Goal: Task Accomplishment & Management: Complete application form

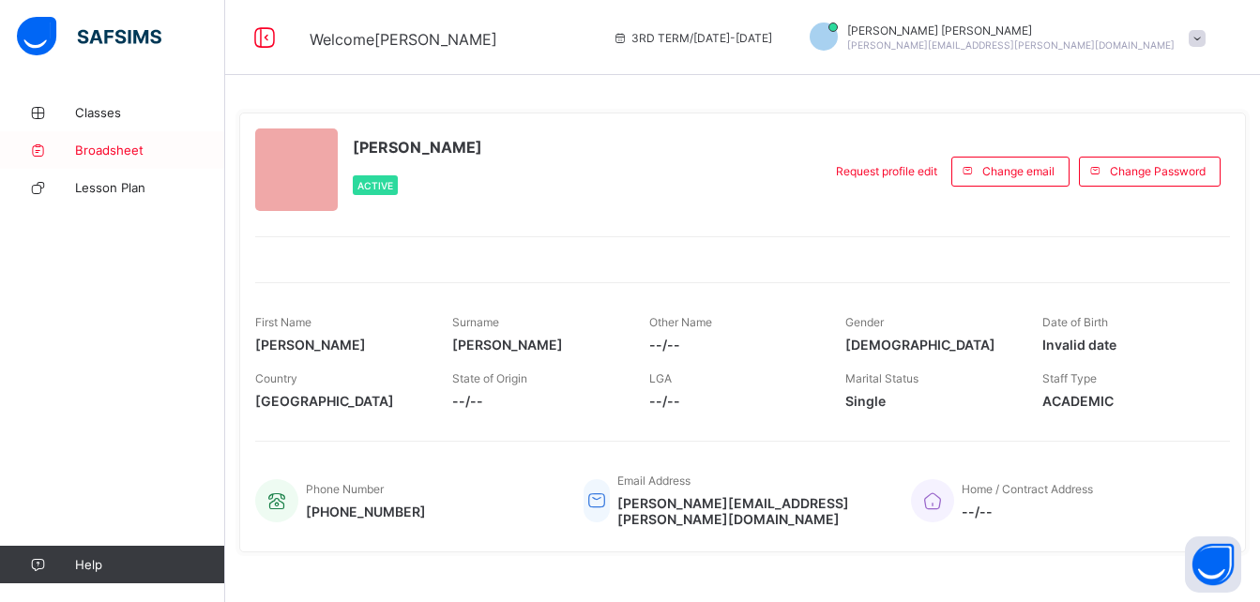
click at [134, 152] on span "Broadsheet" at bounding box center [150, 150] width 150 height 15
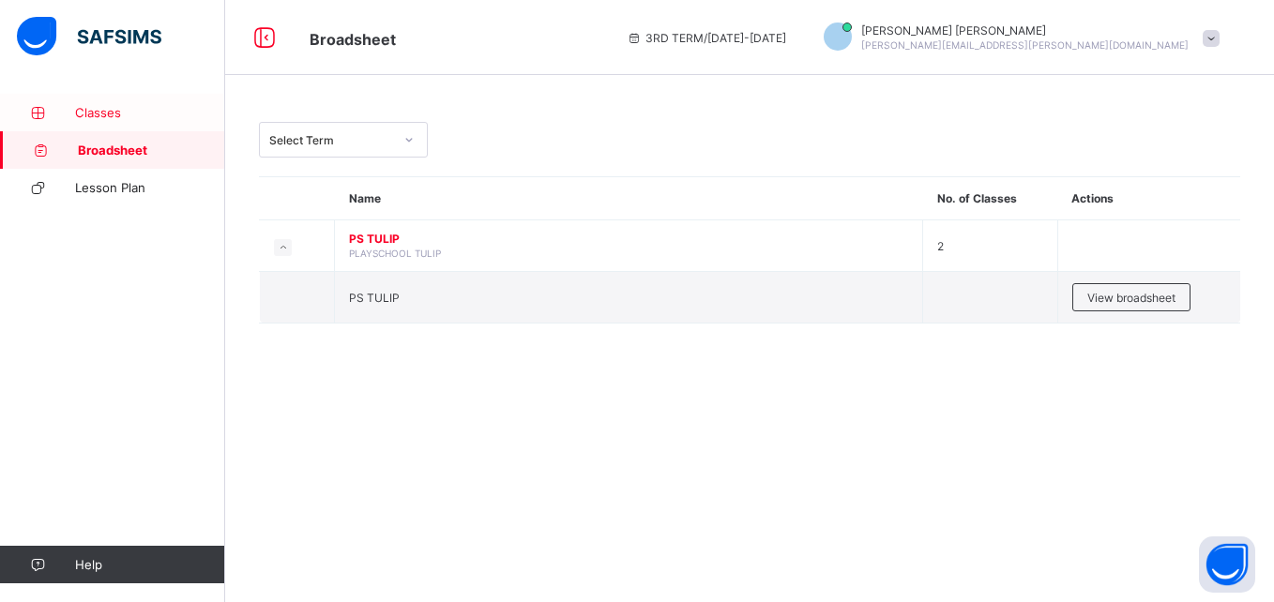
click at [110, 120] on link "Classes" at bounding box center [112, 113] width 225 height 38
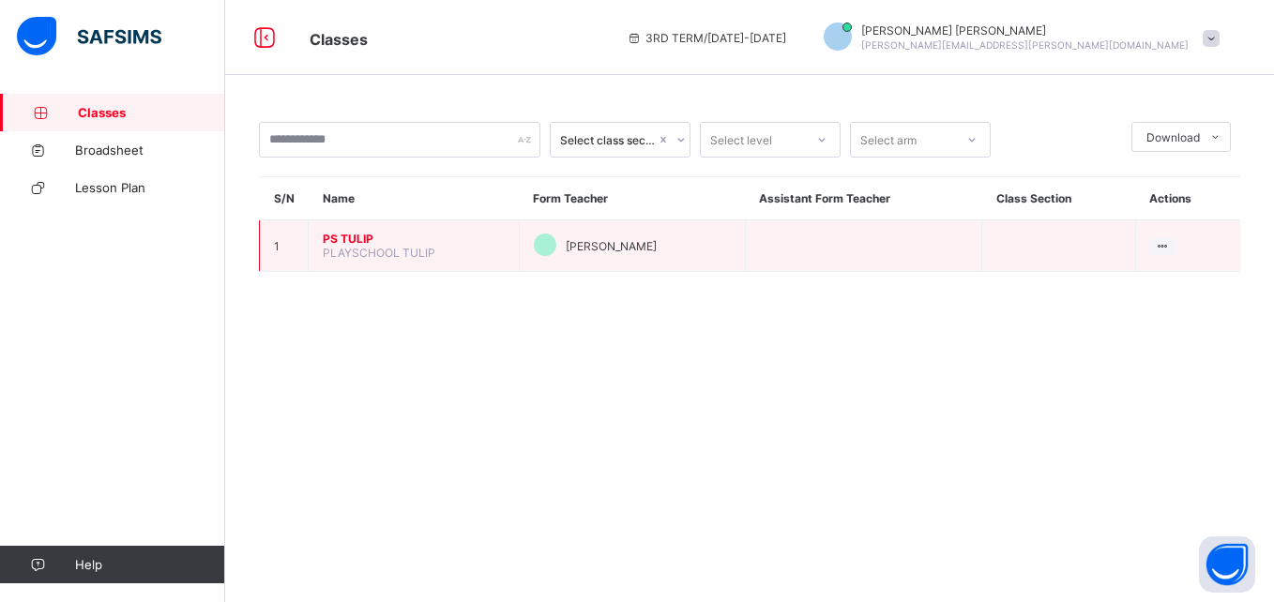
click at [358, 237] on span "PS TULIP" at bounding box center [414, 239] width 182 height 14
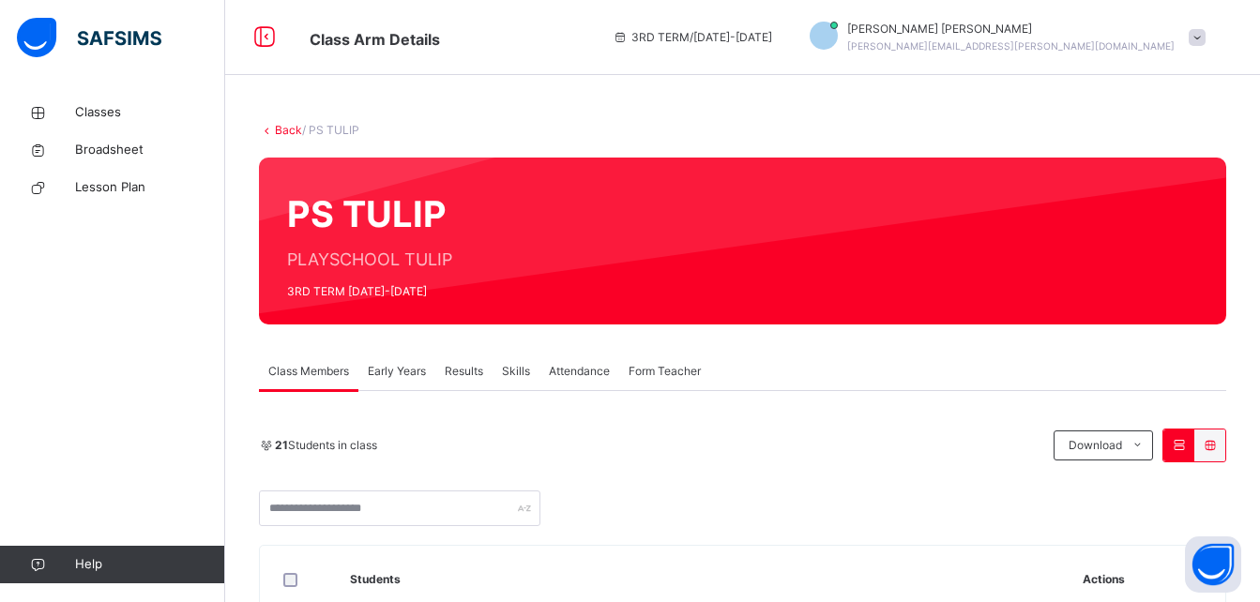
click at [448, 371] on span "Results" at bounding box center [464, 371] width 38 height 17
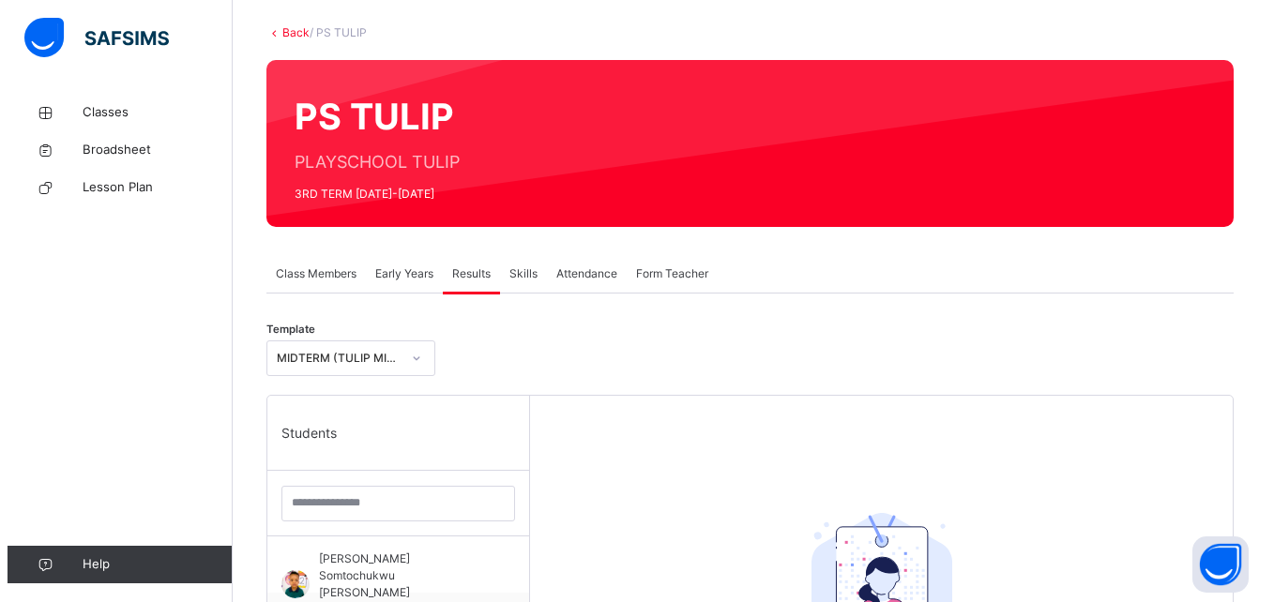
scroll to position [148, 0]
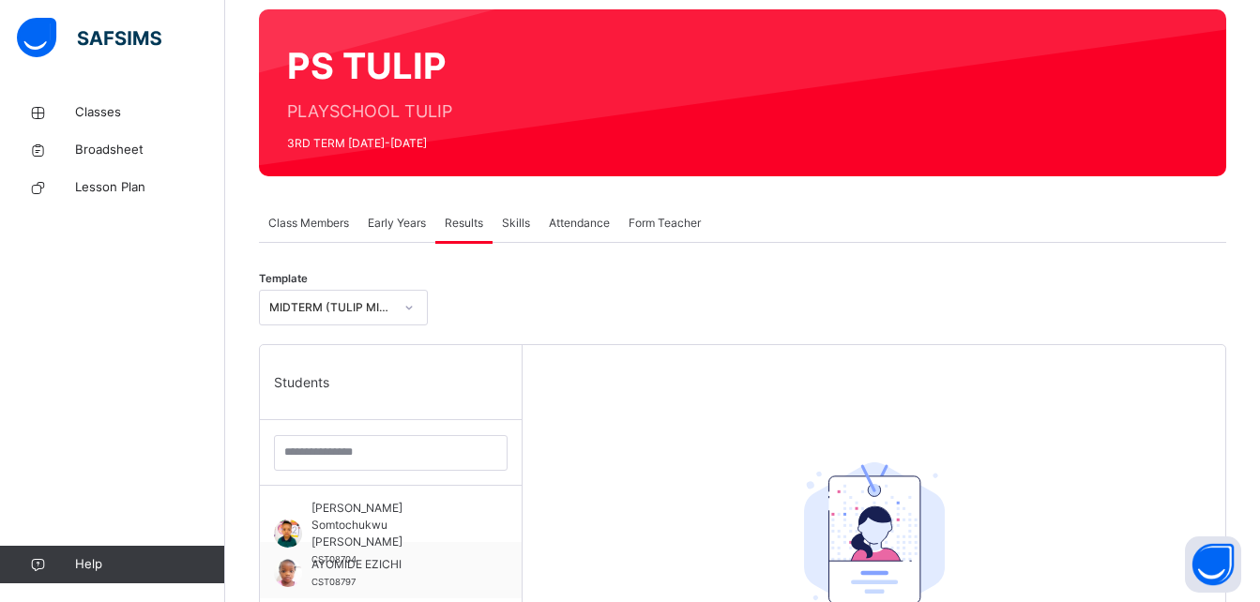
click at [358, 308] on div "MIDTERM (TULIP MID-TERM REPORT (3RD TERM 2024/2025))" at bounding box center [331, 307] width 124 height 17
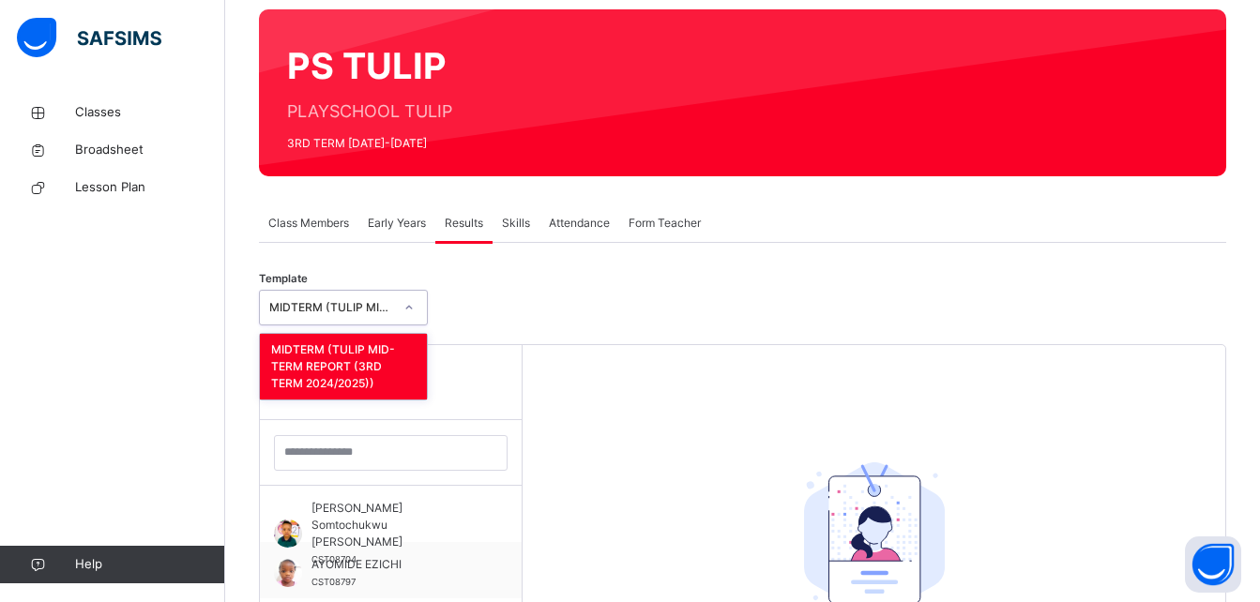
click at [358, 308] on div "MIDTERM (TULIP MID-TERM REPORT (3RD TERM 2024/2025))" at bounding box center [331, 307] width 124 height 17
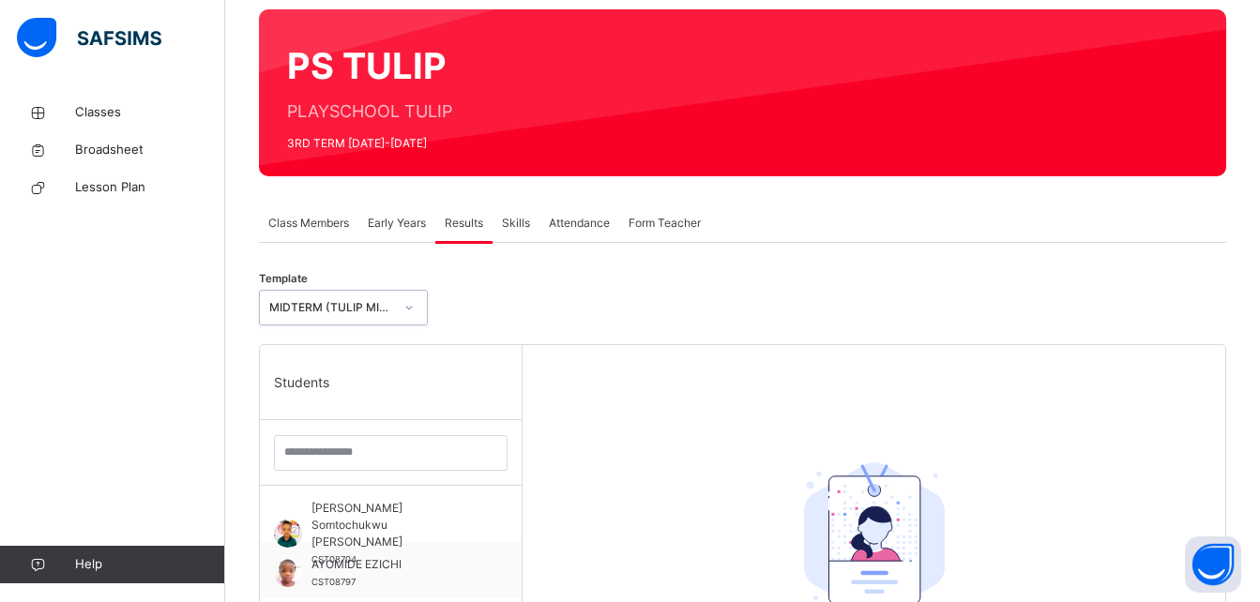
click at [358, 308] on div "MIDTERM (TULIP MID-TERM REPORT (3RD TERM 2024/2025))" at bounding box center [331, 307] width 124 height 17
click at [387, 213] on div "Early Years" at bounding box center [396, 224] width 77 height 38
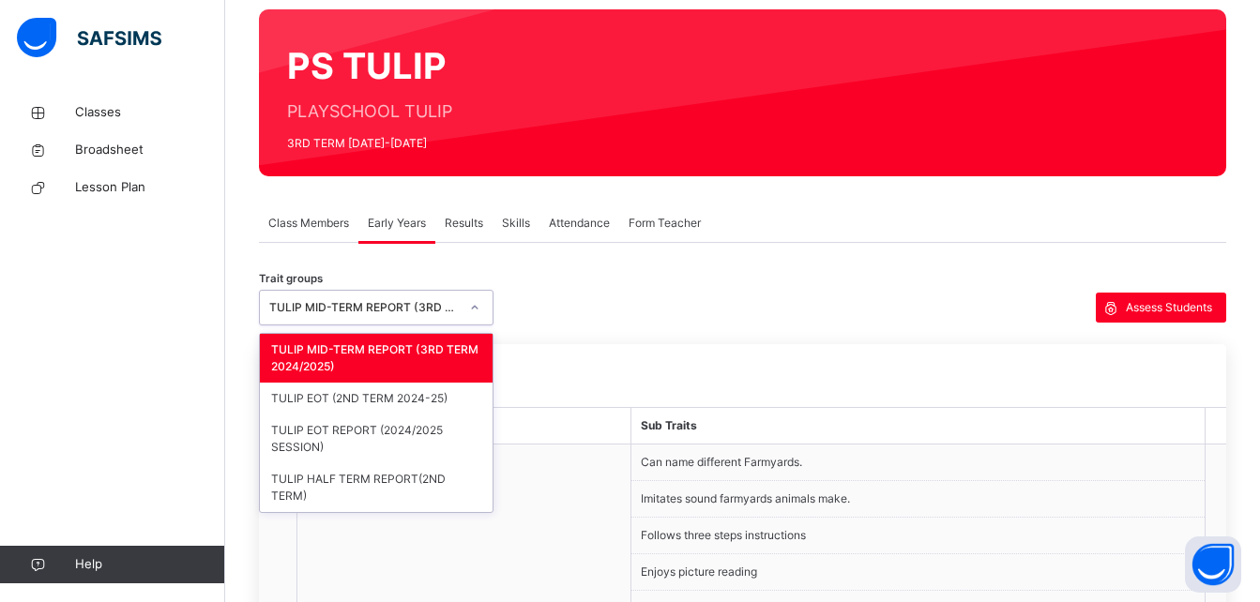
click at [372, 304] on div "TULIP MID-TERM REPORT (3RD TERM 2024/2025)" at bounding box center [364, 307] width 190 height 17
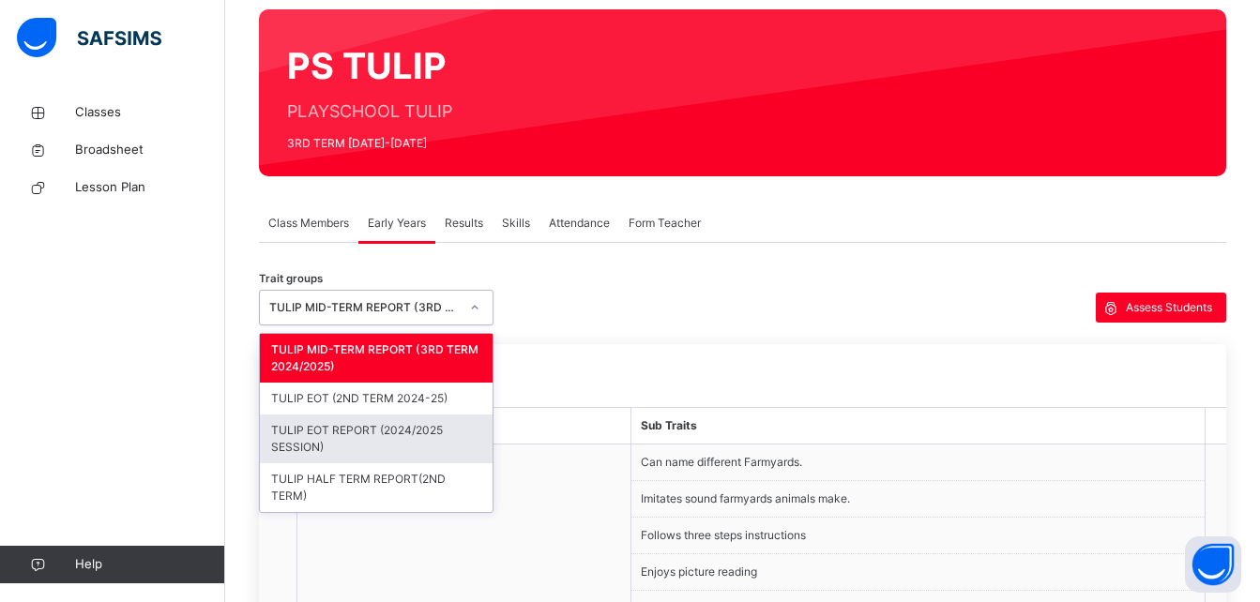
click at [358, 442] on div "TULIP EOT REPORT (2024/2025 SESSION)" at bounding box center [376, 439] width 233 height 49
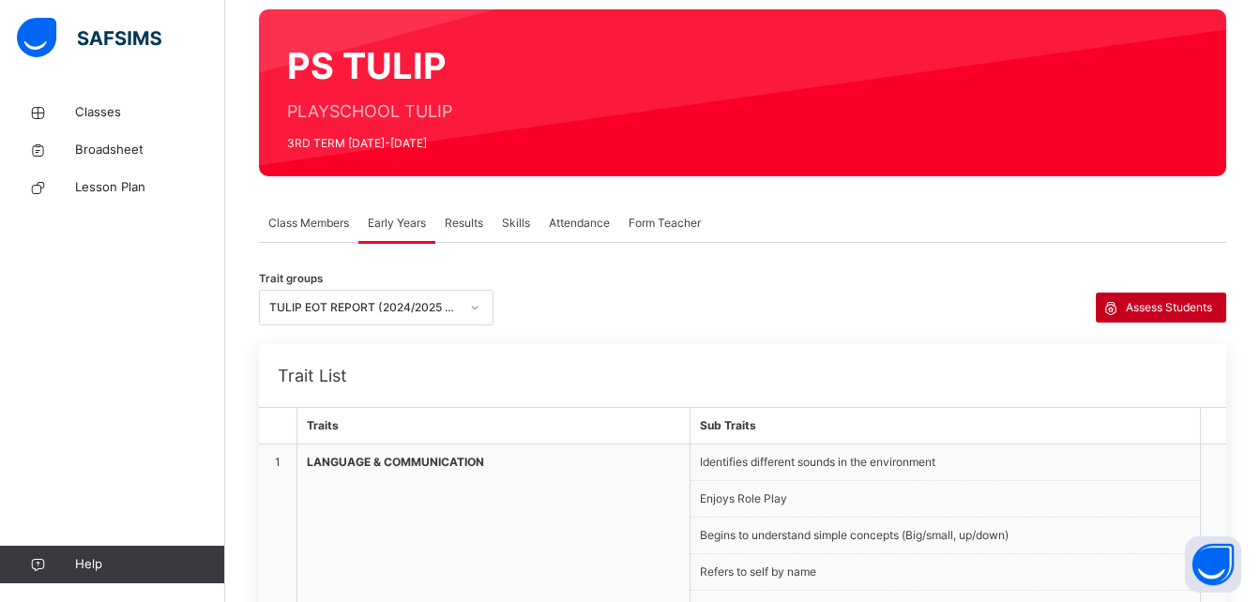
click at [1149, 313] on span "Assess Students" at bounding box center [1169, 307] width 86 height 17
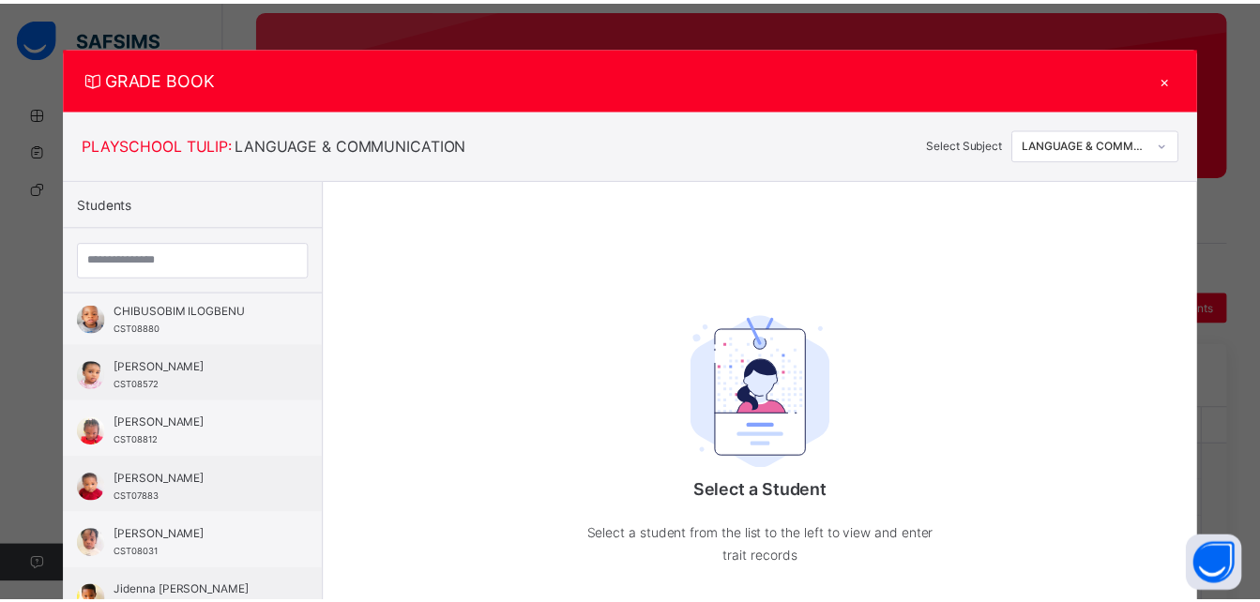
scroll to position [345, 0]
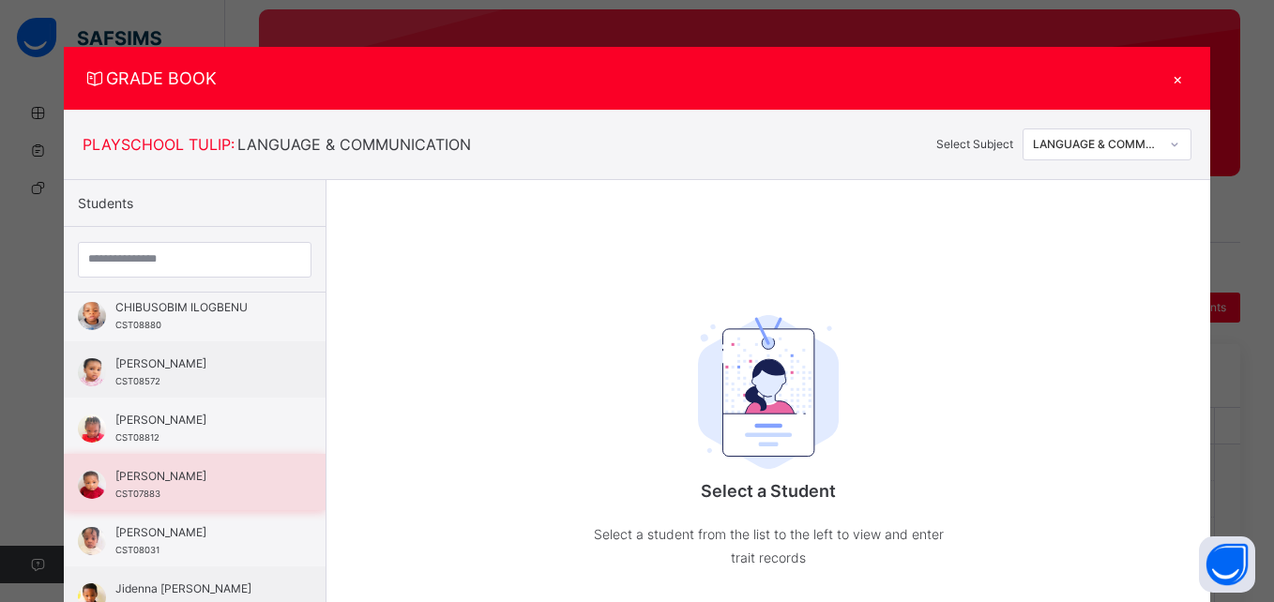
click at [148, 469] on span "[PERSON_NAME]" at bounding box center [199, 476] width 168 height 17
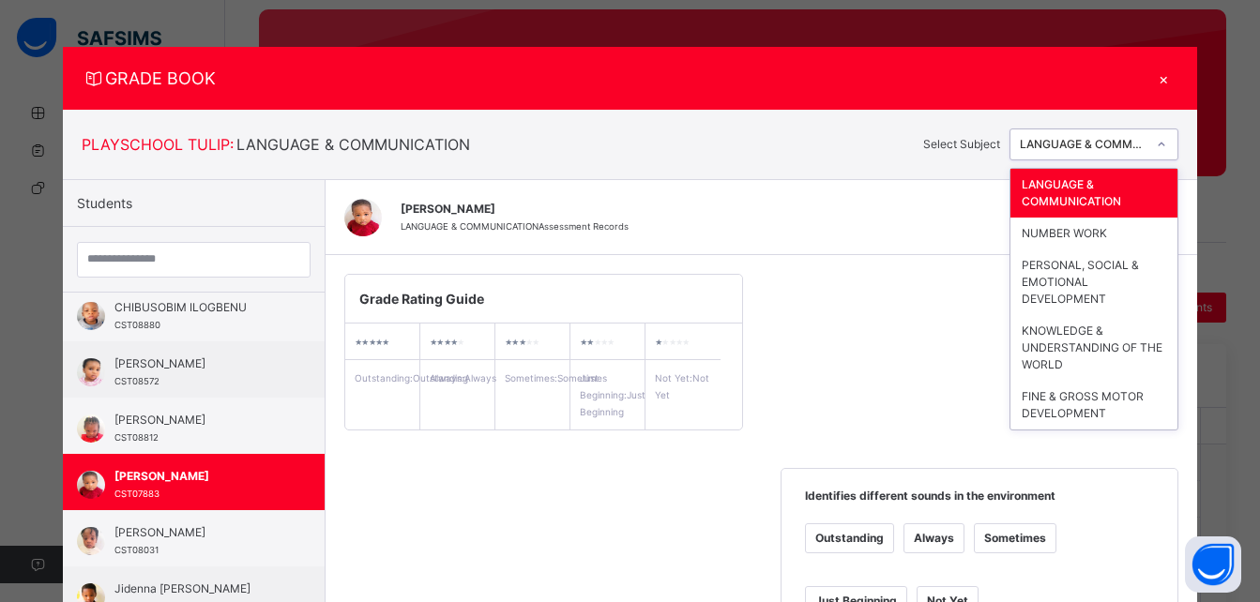
click at [1112, 148] on div "LANGUAGE & COMMUNICATION" at bounding box center [1084, 144] width 128 height 17
click at [1112, 349] on div "KNOWLEDGE & UNDERSTANDING OF THE WORLD" at bounding box center [1093, 348] width 167 height 66
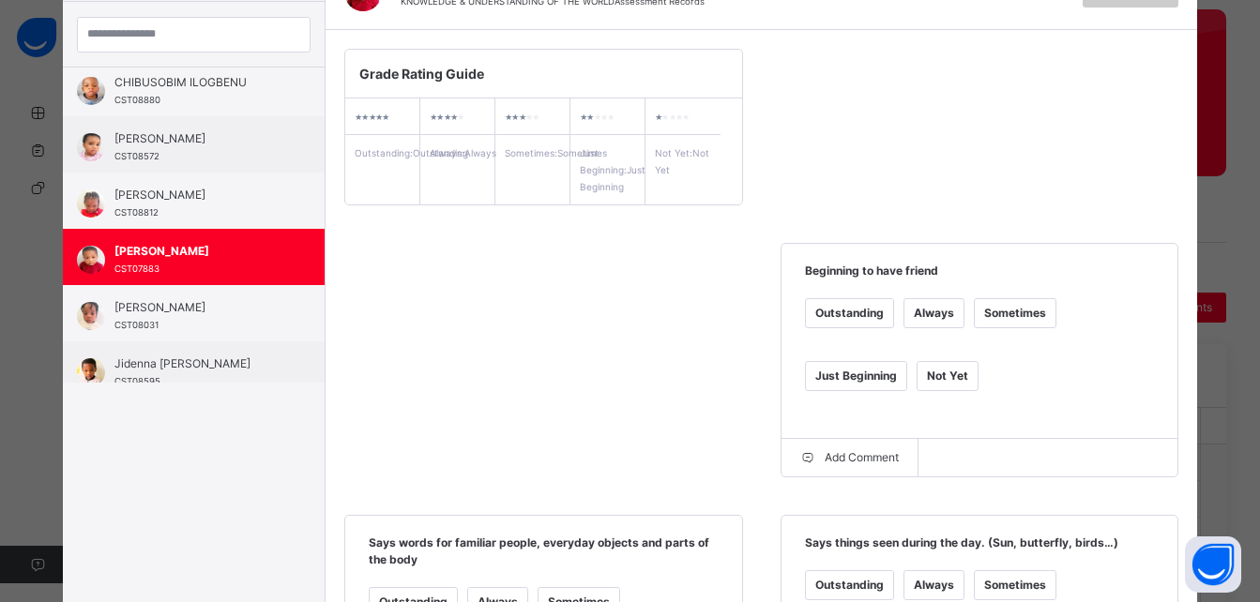
scroll to position [216, 0]
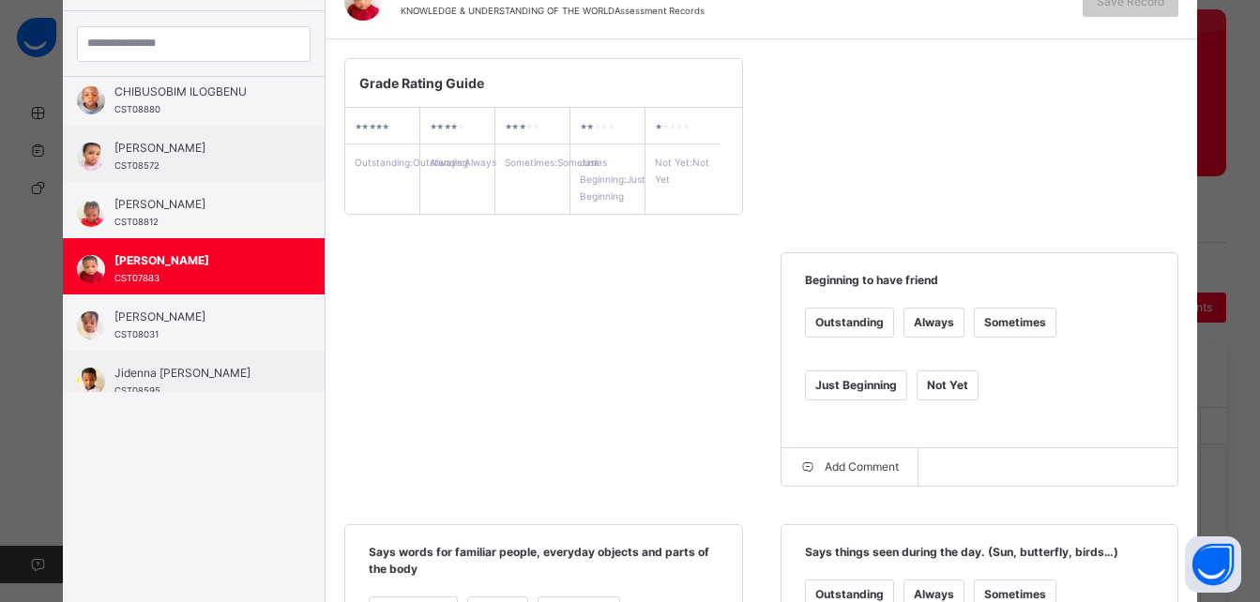
click at [869, 337] on div "Outstanding" at bounding box center [849, 323] width 87 height 28
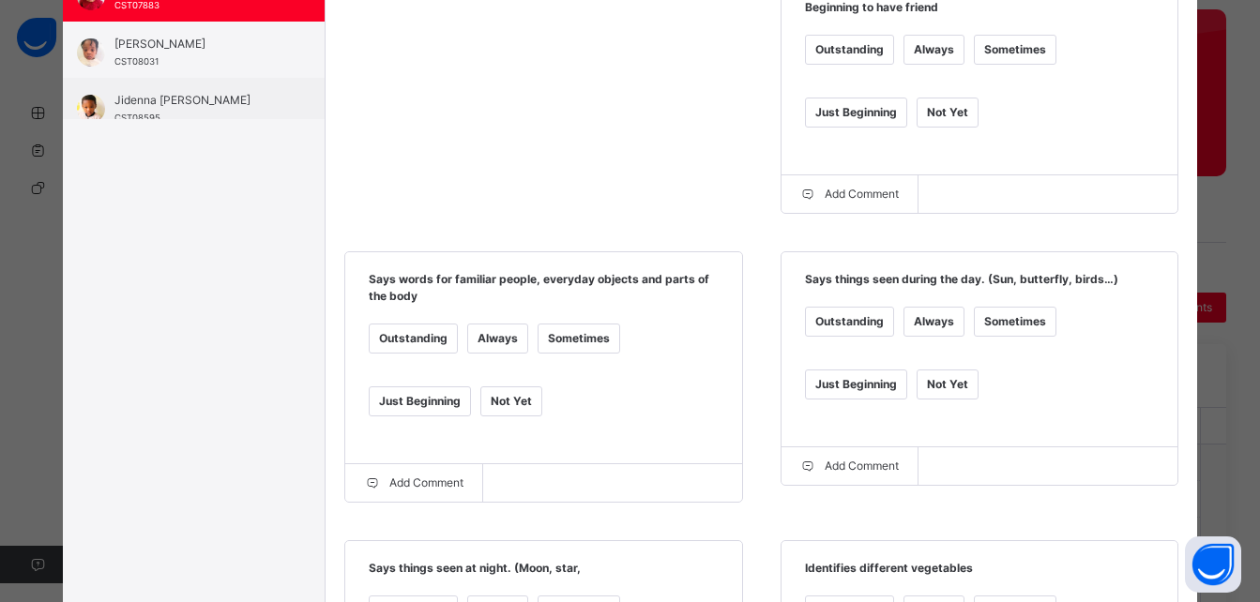
scroll to position [492, 0]
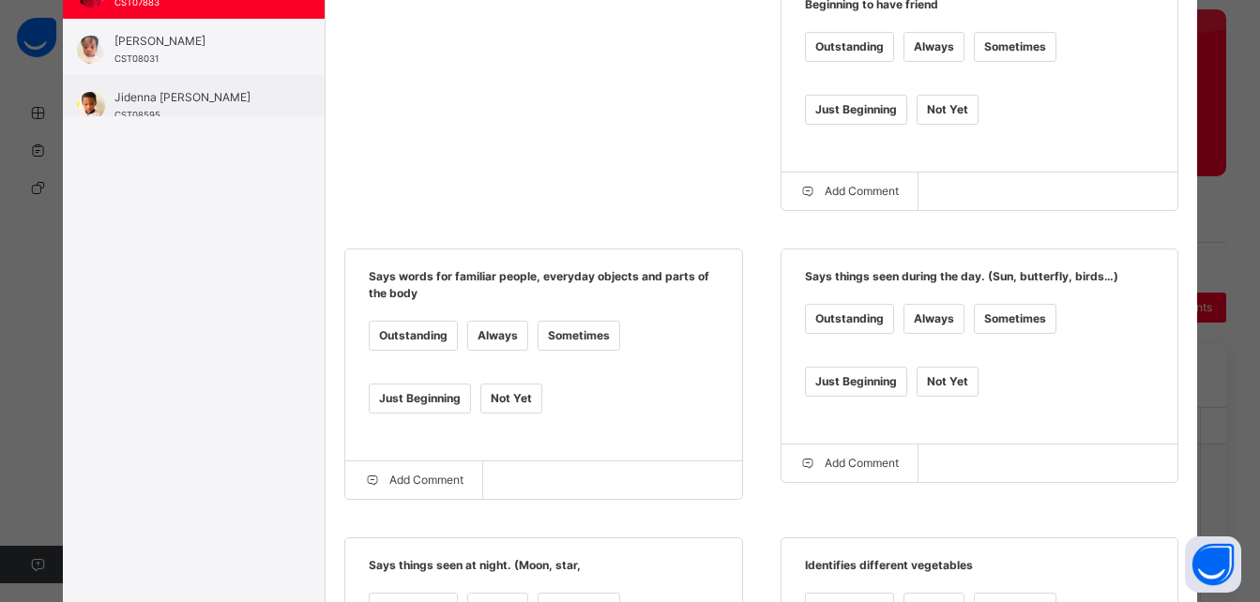
click at [564, 350] on div "Sometimes" at bounding box center [579, 336] width 81 height 28
click at [935, 332] on div "Always" at bounding box center [933, 319] width 59 height 28
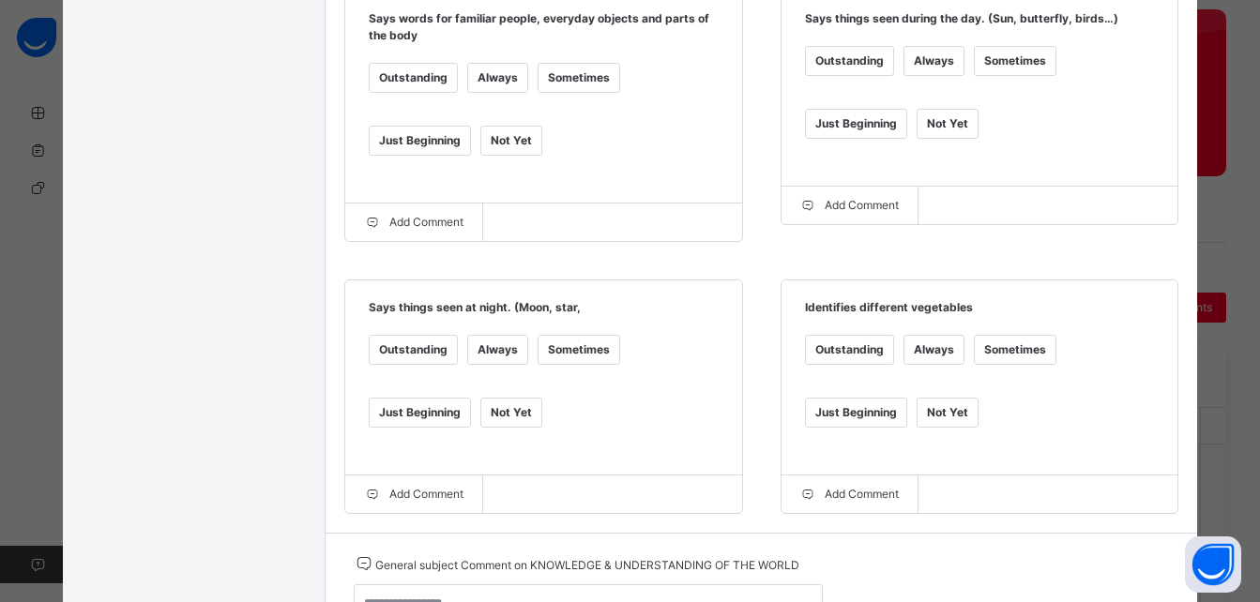
scroll to position [752, 0]
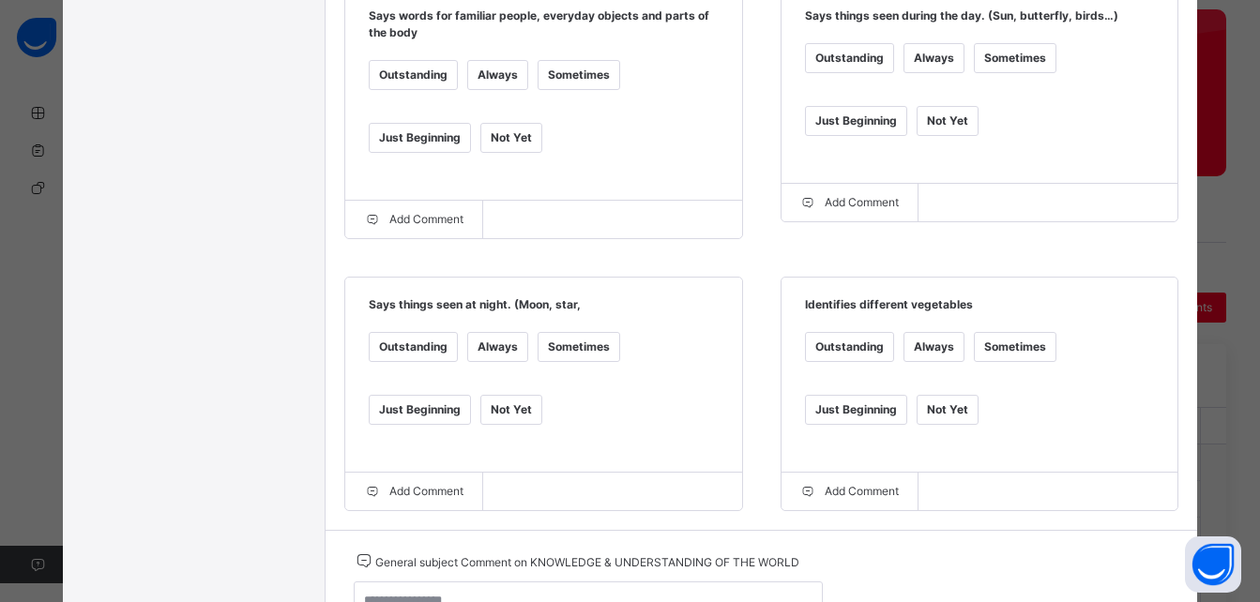
click at [557, 361] on div "Sometimes" at bounding box center [579, 347] width 81 height 28
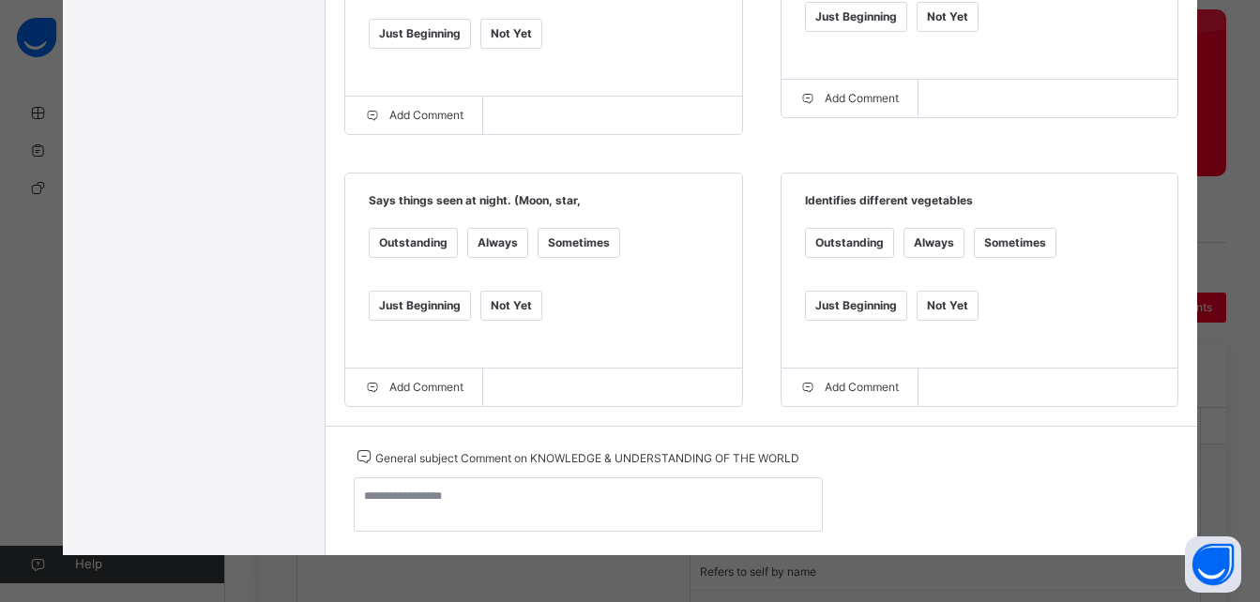
click at [835, 295] on div "Just Beginning" at bounding box center [856, 306] width 100 height 28
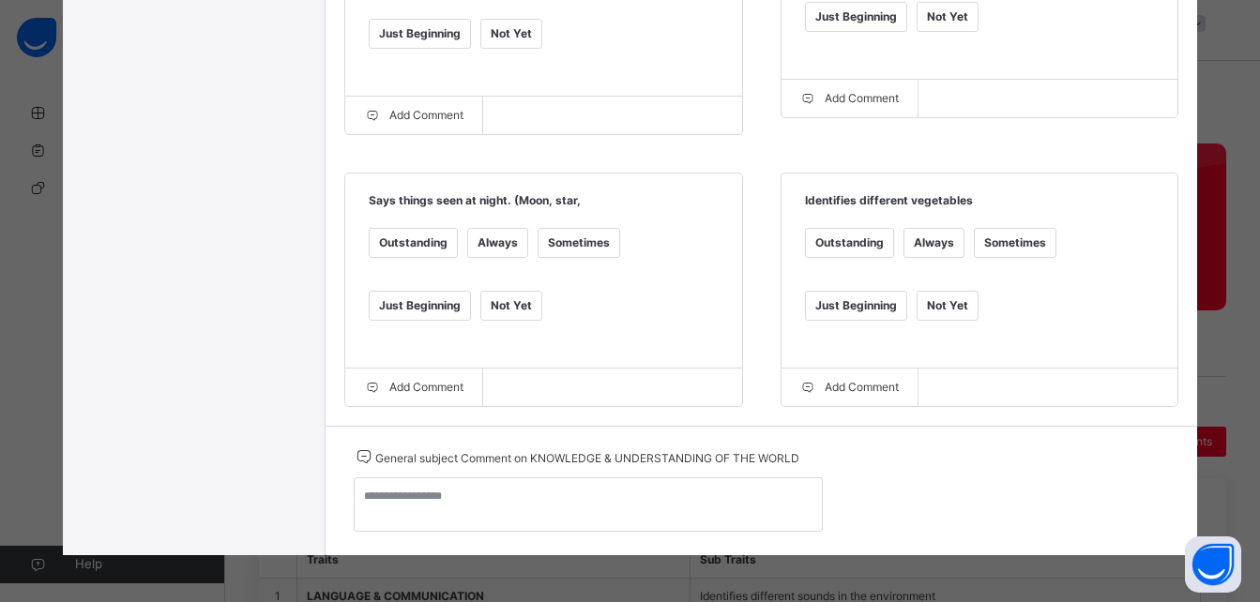
scroll to position [0, 0]
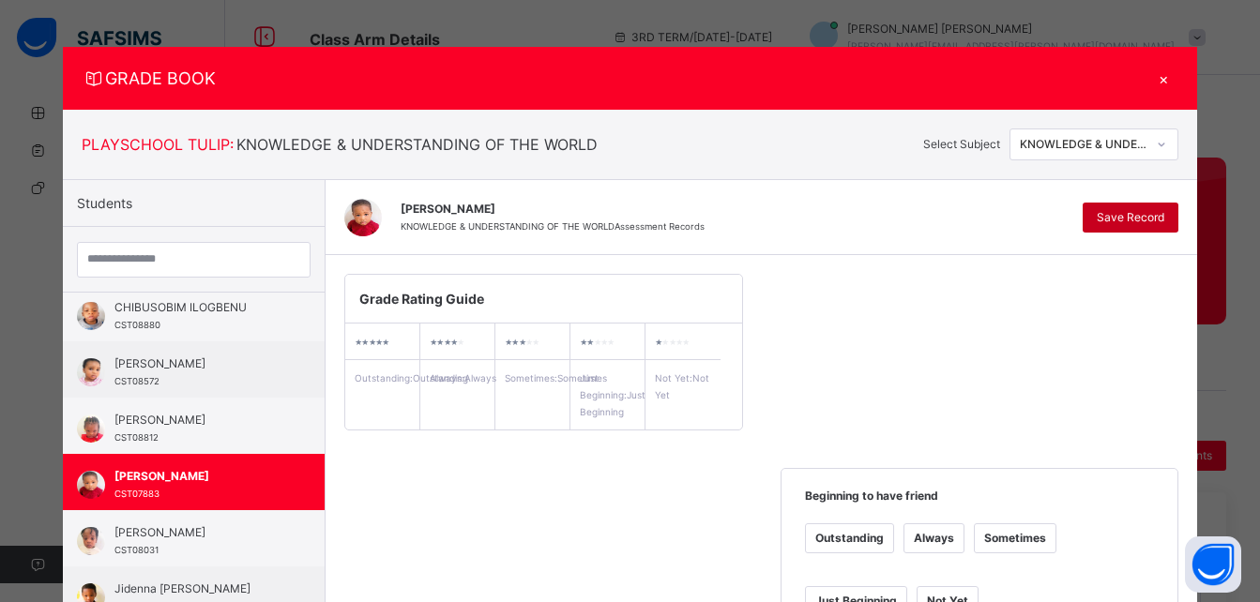
click at [1115, 217] on span "Save Record" at bounding box center [1131, 217] width 68 height 17
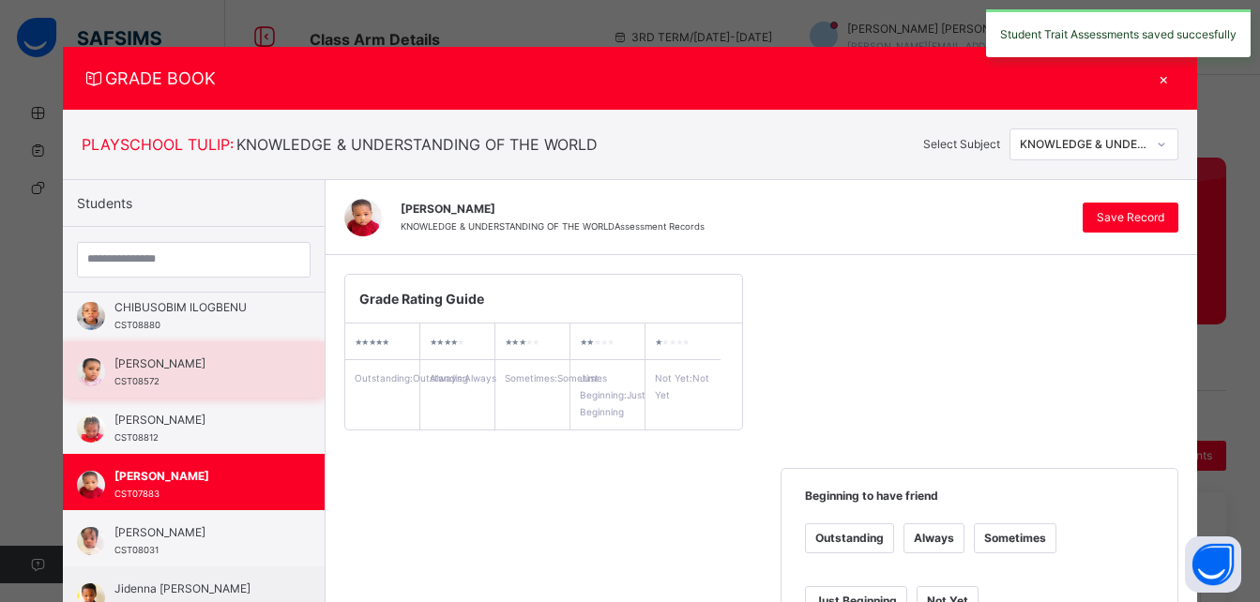
click at [163, 373] on div "Nneka ONWUKEME CST08572" at bounding box center [198, 373] width 168 height 34
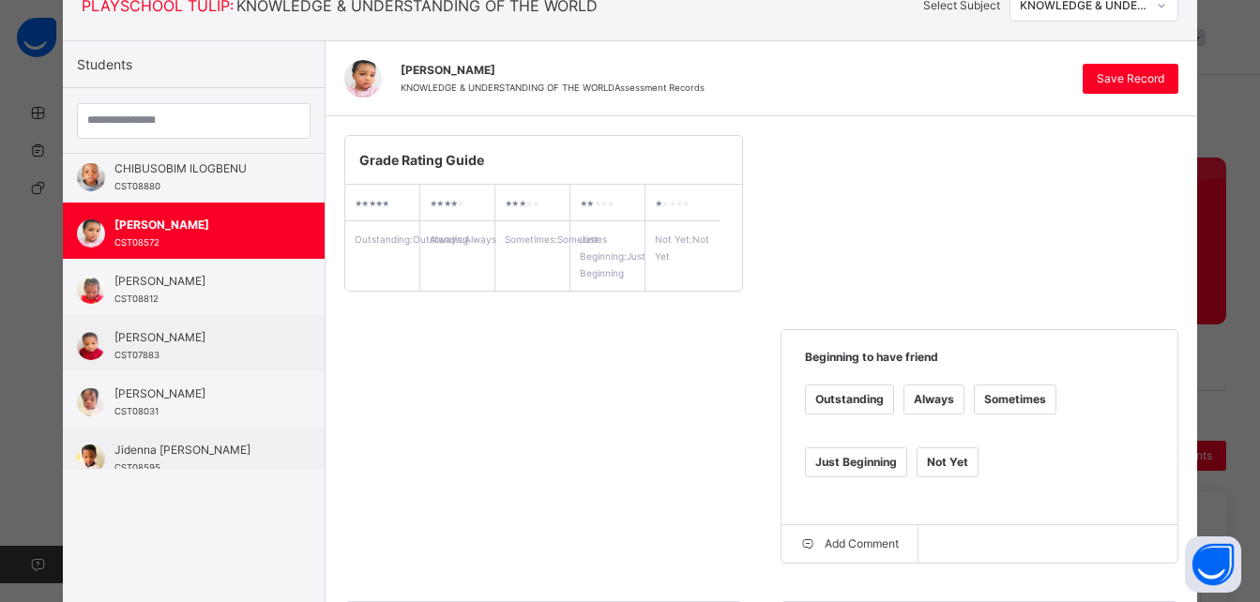
scroll to position [127, 0]
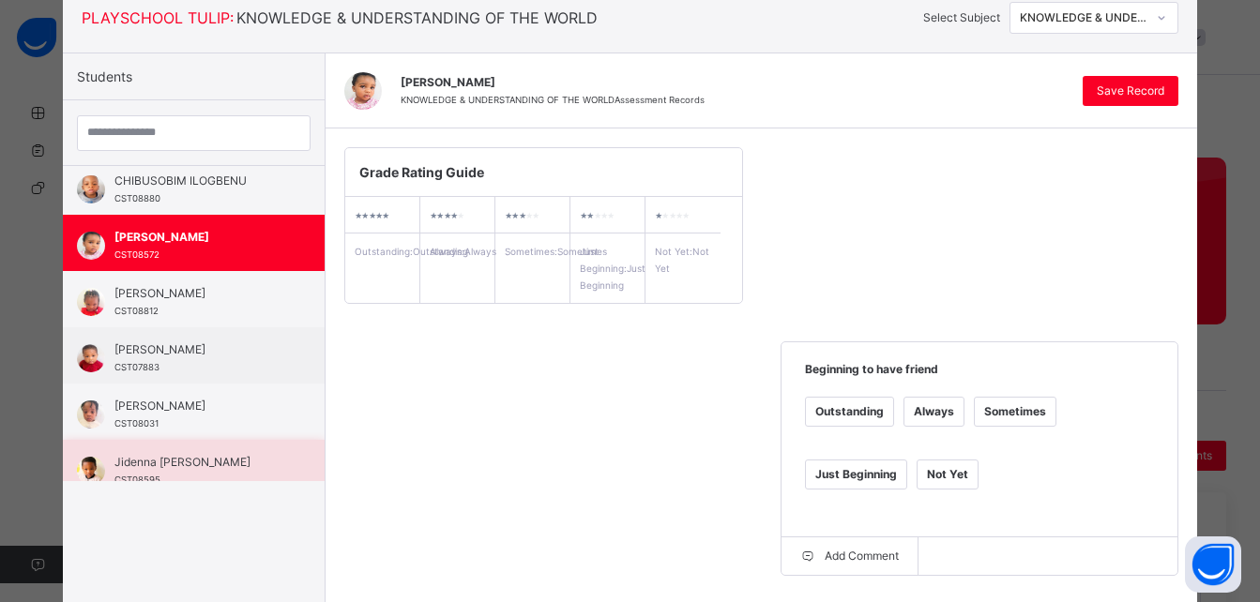
click at [170, 458] on span "Jidenna [PERSON_NAME]" at bounding box center [198, 462] width 168 height 17
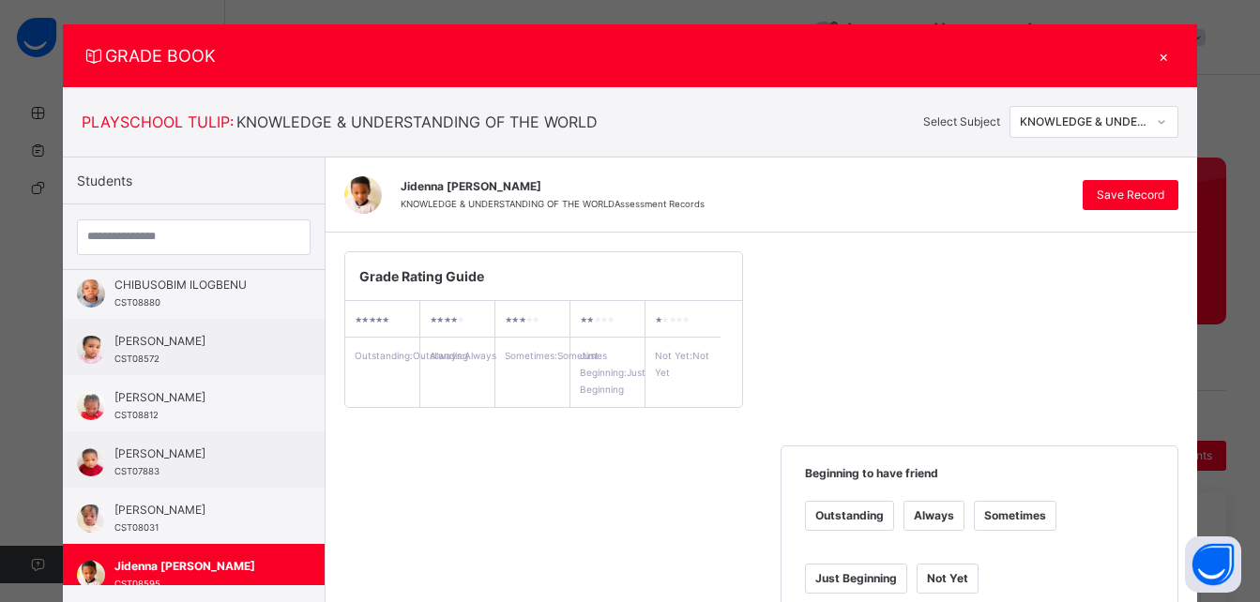
scroll to position [0, 0]
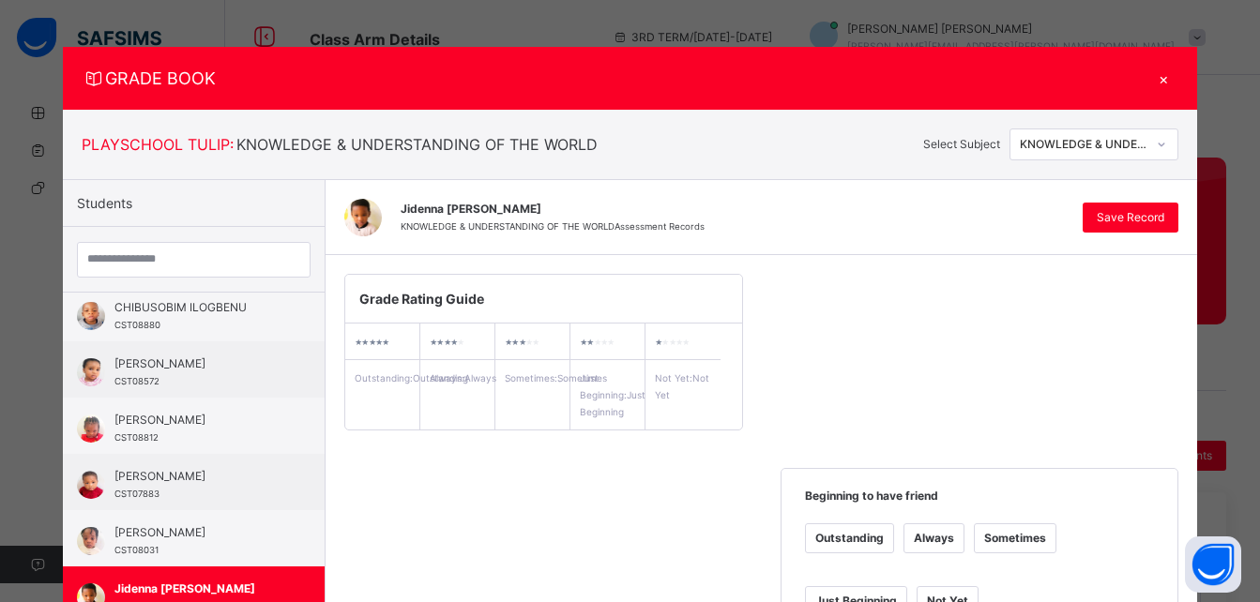
click at [1164, 83] on div "×" at bounding box center [1164, 78] width 28 height 25
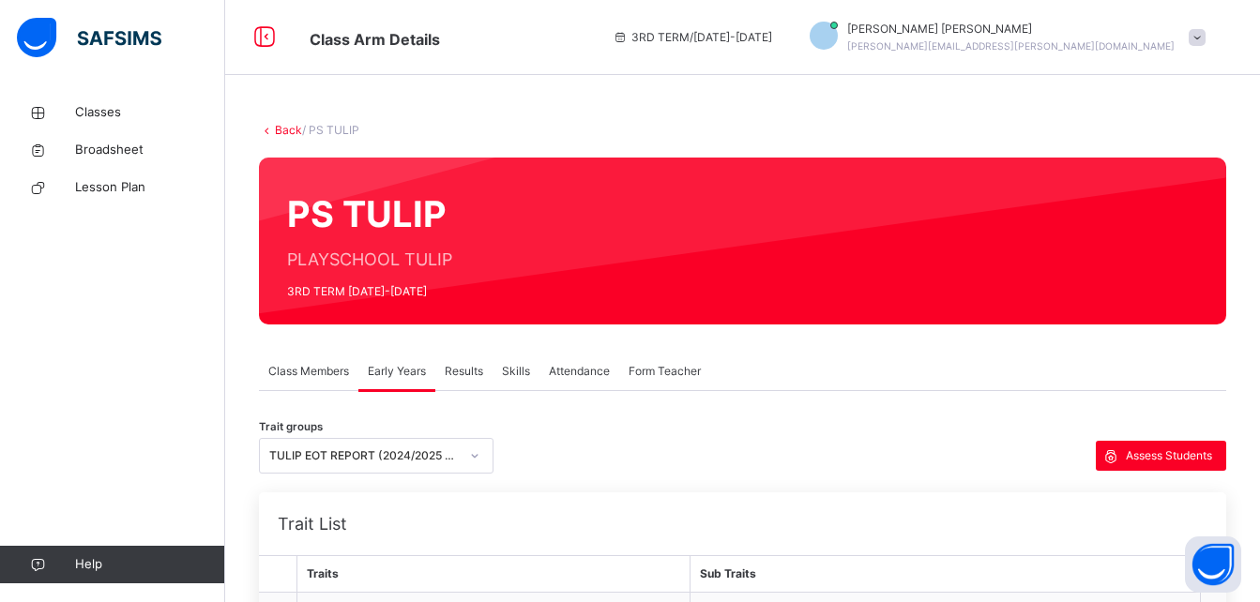
click at [474, 371] on span "Results" at bounding box center [464, 371] width 38 height 17
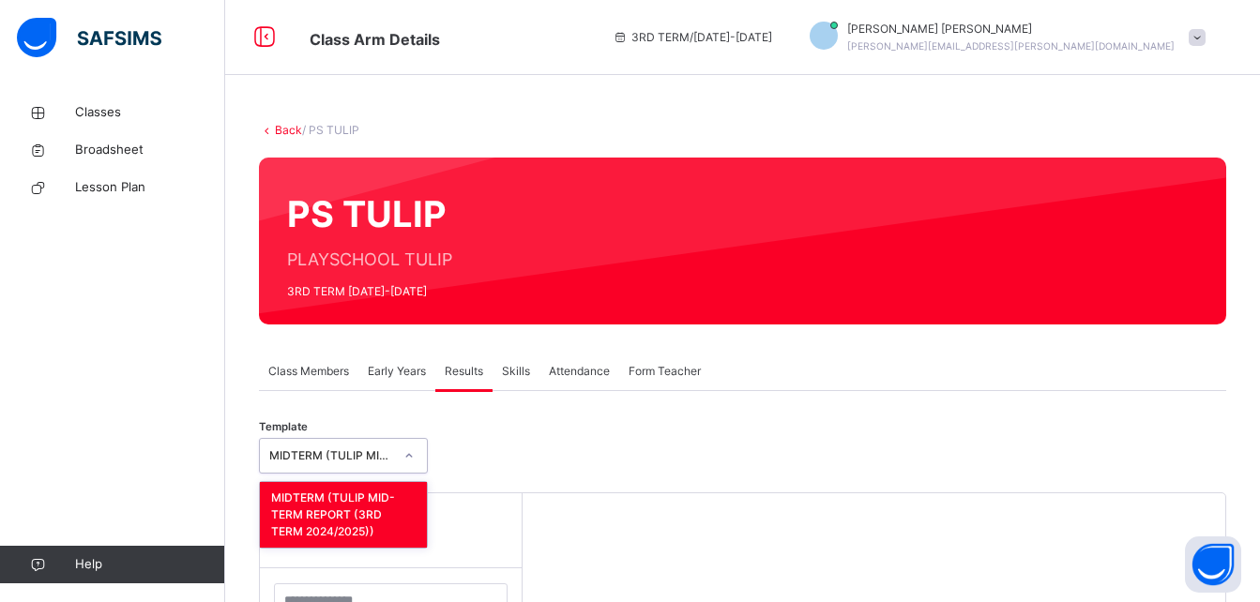
click at [327, 443] on div "MIDTERM (TULIP MID-TERM REPORT (3RD TERM 2024/2025))" at bounding box center [325, 456] width 131 height 29
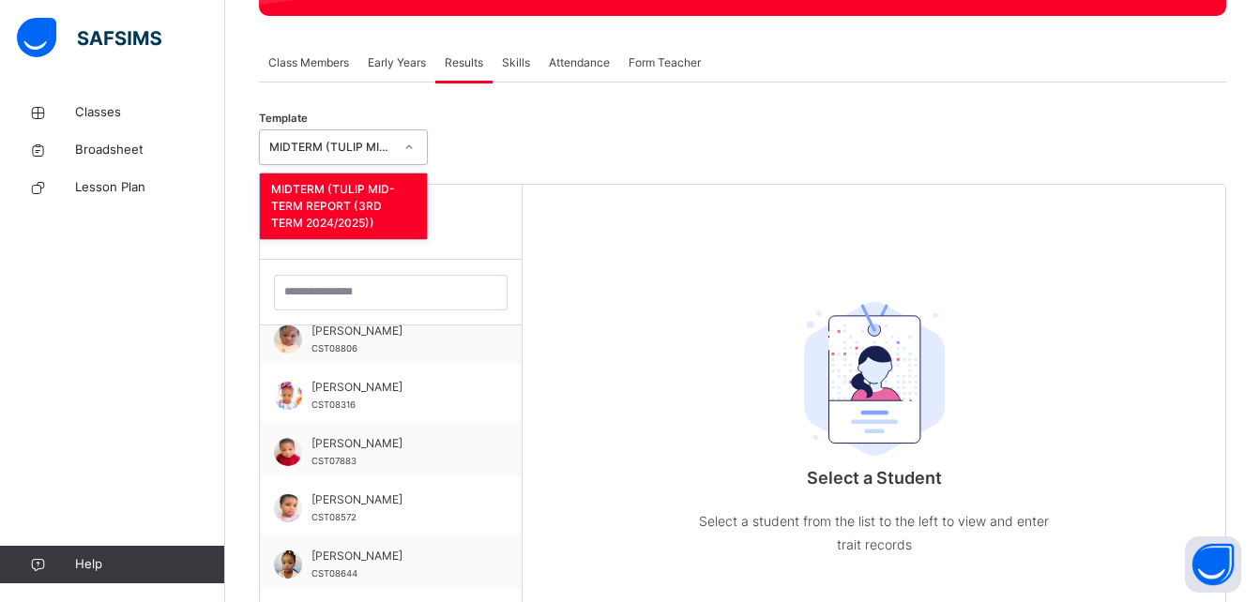
scroll to position [416, 0]
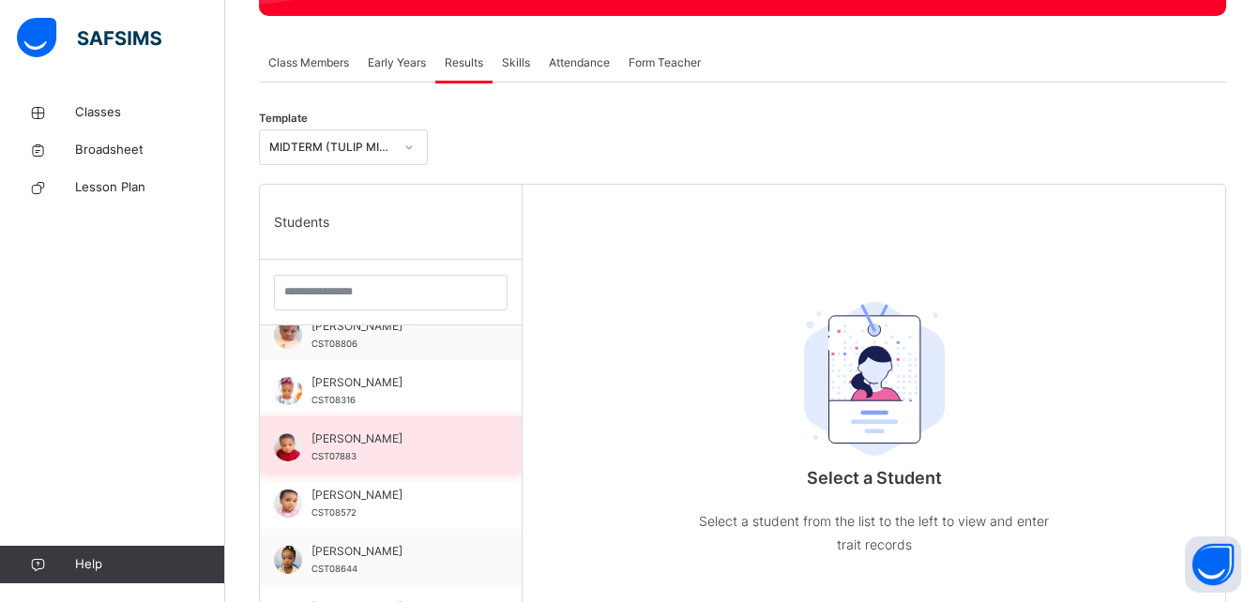
click at [385, 444] on span "[PERSON_NAME]" at bounding box center [395, 439] width 168 height 17
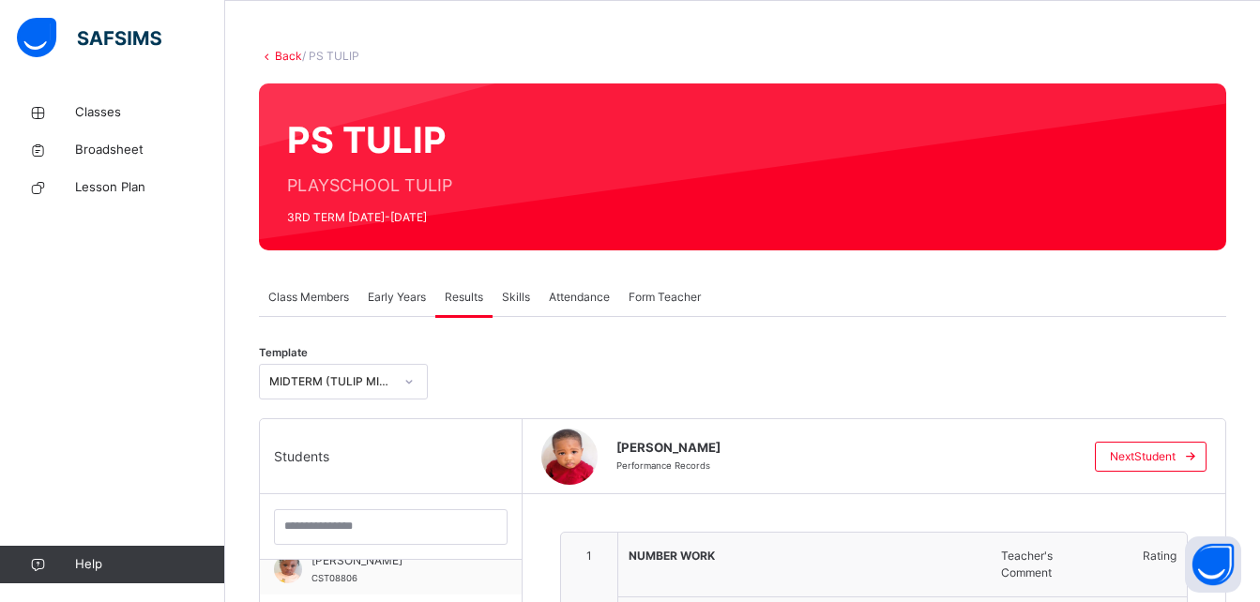
scroll to position [38, 0]
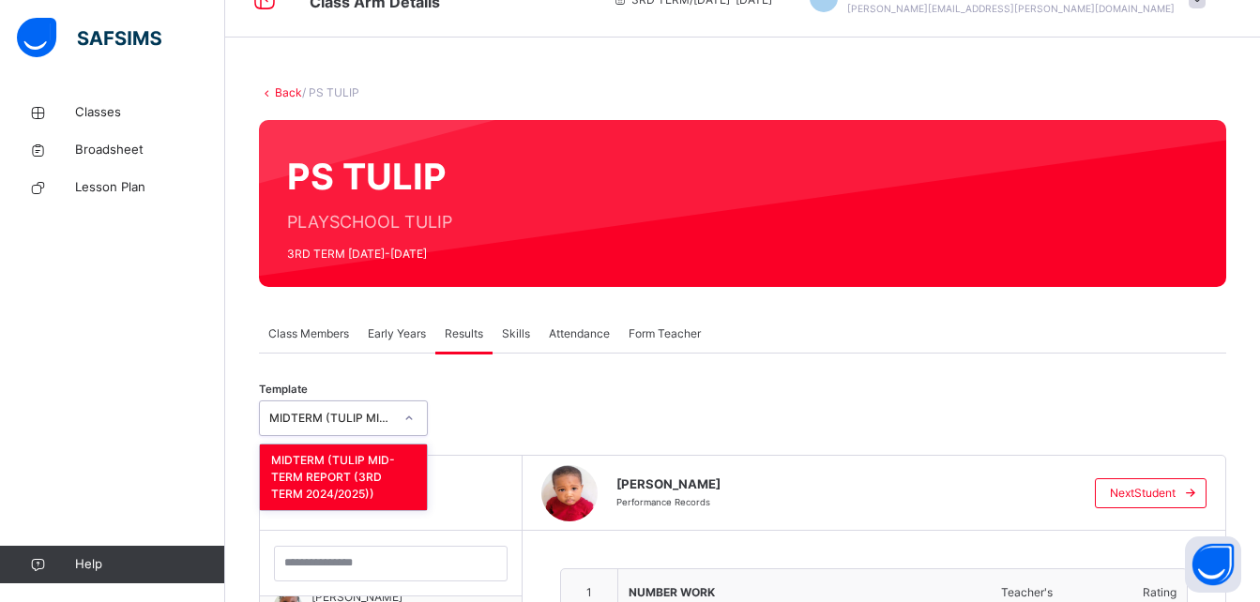
click at [369, 407] on div "MIDTERM (TULIP MID-TERM REPORT (3RD TERM 2024/2025))" at bounding box center [325, 418] width 131 height 29
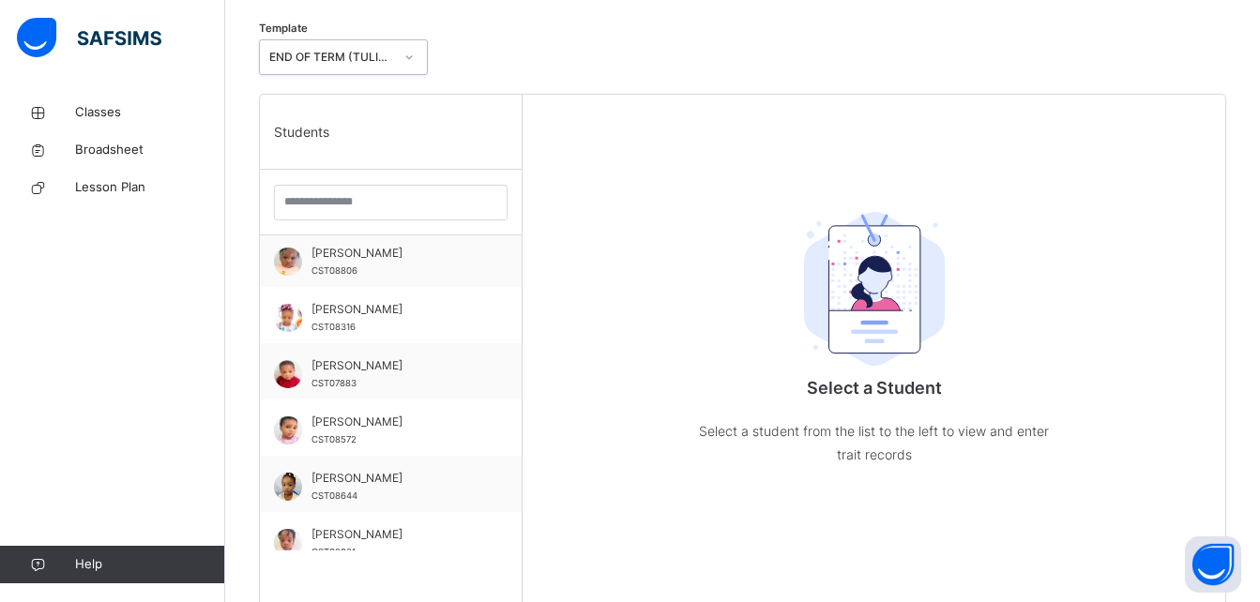
scroll to position [402, 0]
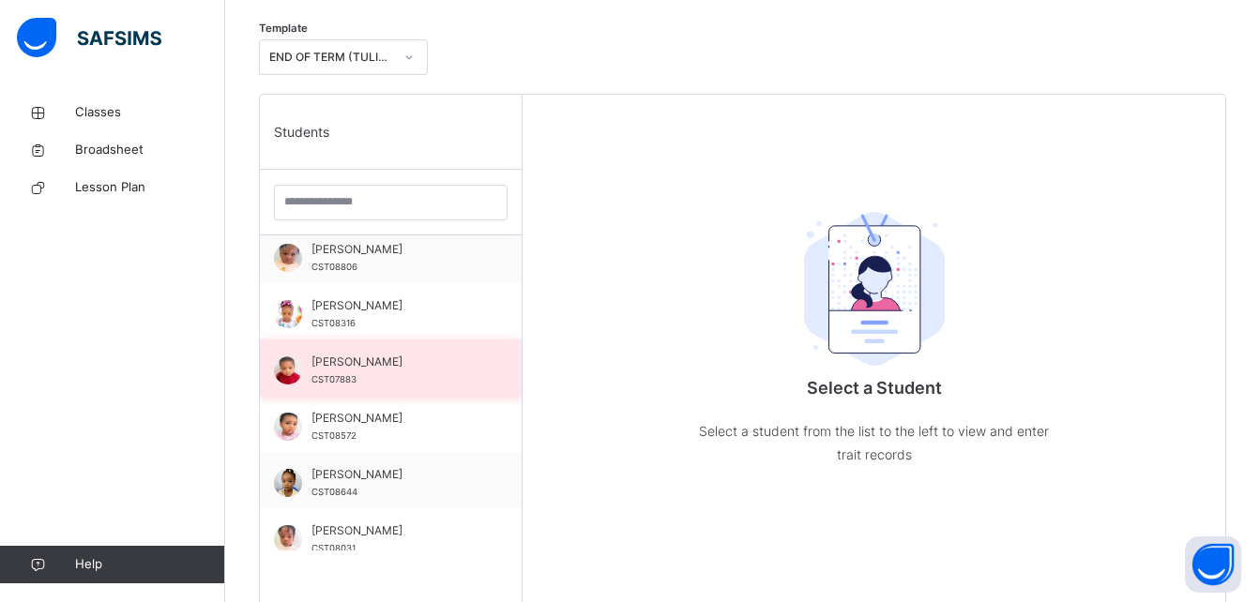
click at [373, 382] on div "NNANYERUGO IWUOHA CST07883" at bounding box center [395, 371] width 168 height 34
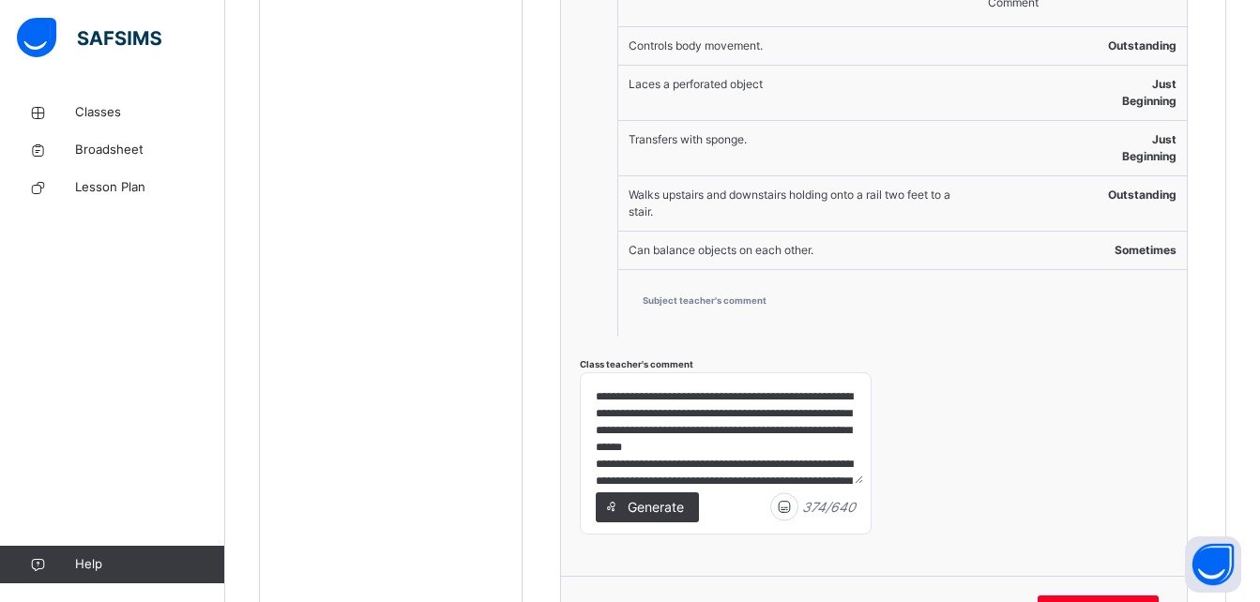
scroll to position [2081, 0]
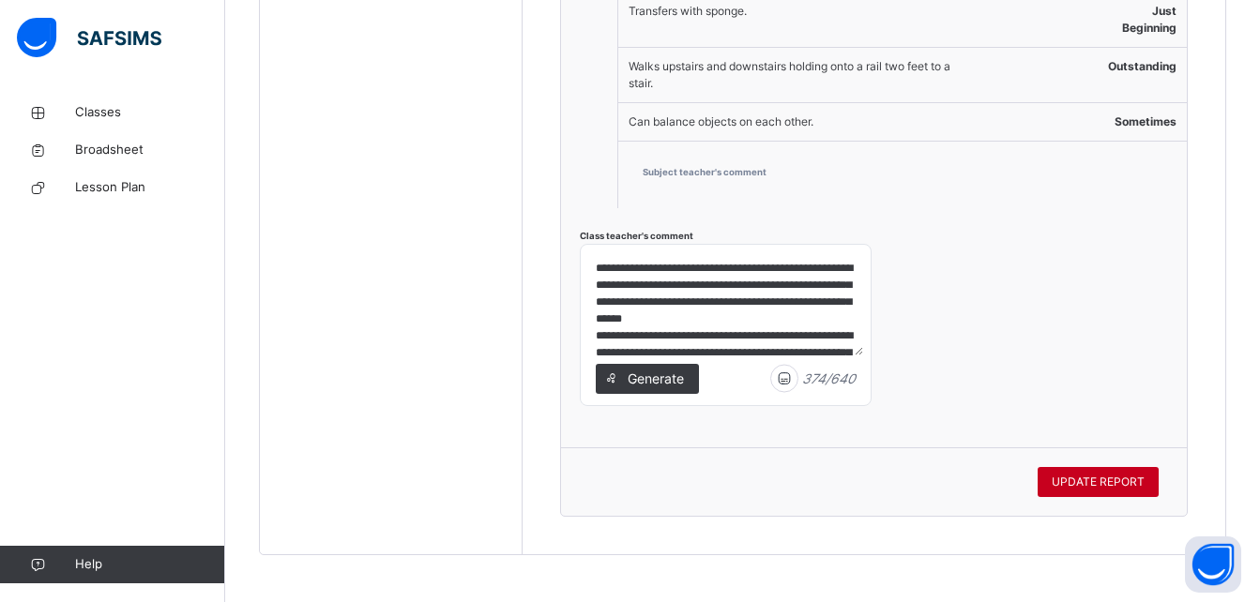
click at [1086, 476] on span "UPDATE REPORT" at bounding box center [1098, 482] width 93 height 17
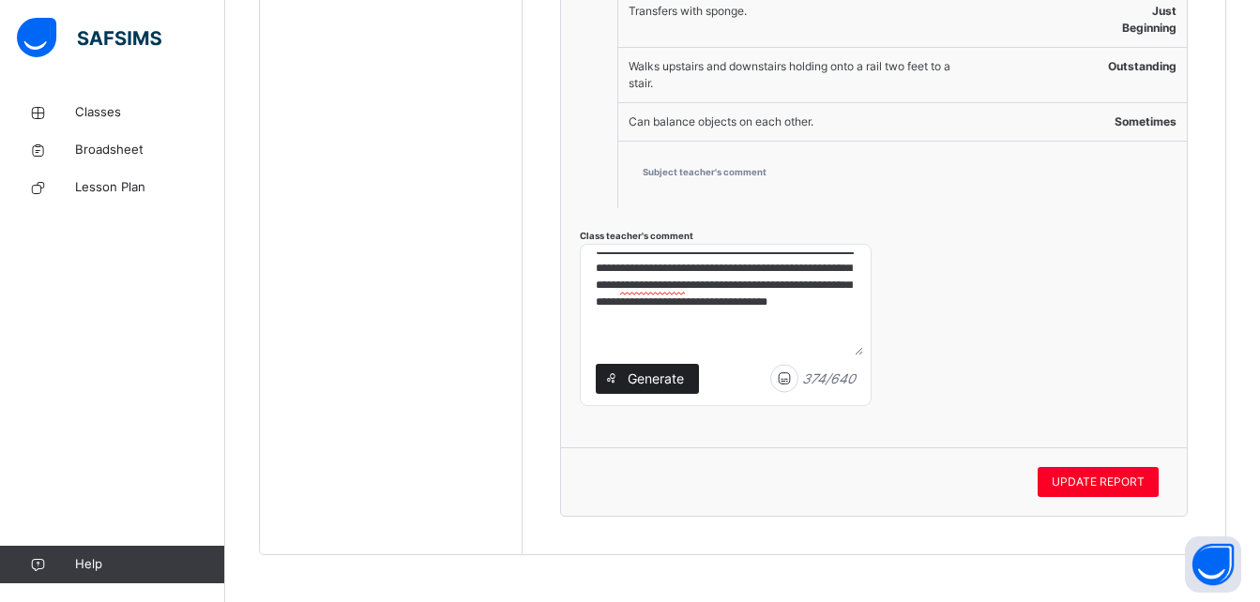
scroll to position [167, 0]
drag, startPoint x: 596, startPoint y: 262, endPoint x: 694, endPoint y: 349, distance: 131.6
click at [694, 349] on textarea "**********" at bounding box center [725, 303] width 275 height 103
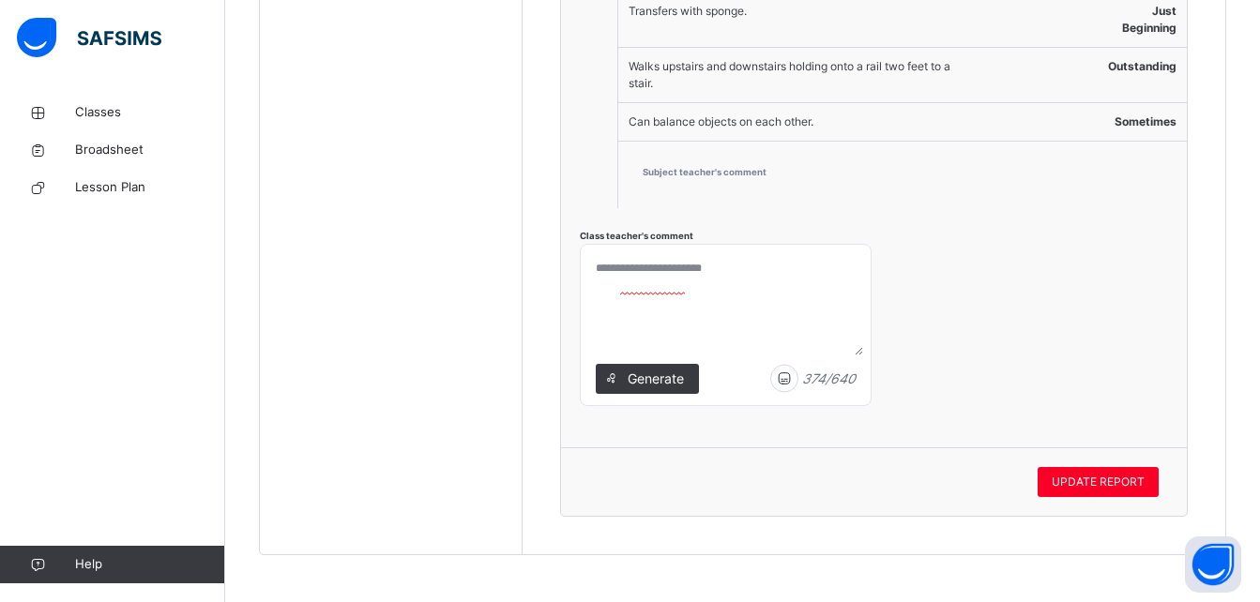
scroll to position [0, 0]
click at [614, 269] on textarea at bounding box center [725, 303] width 275 height 103
paste textarea "**********"
type textarea "**********"
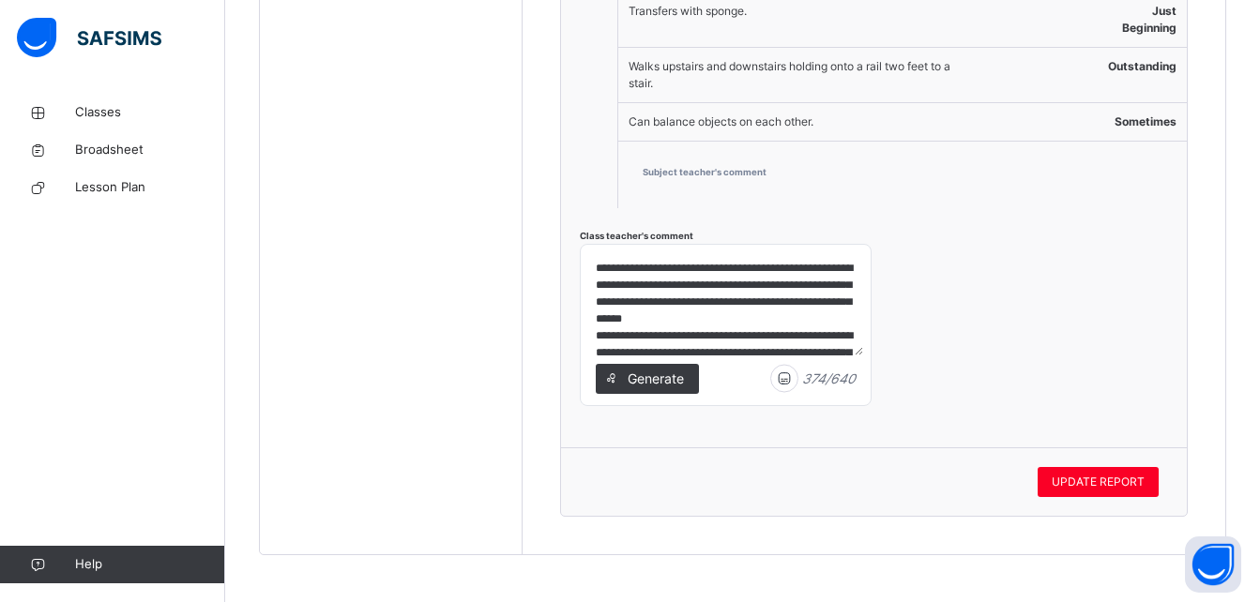
scroll to position [122, 0]
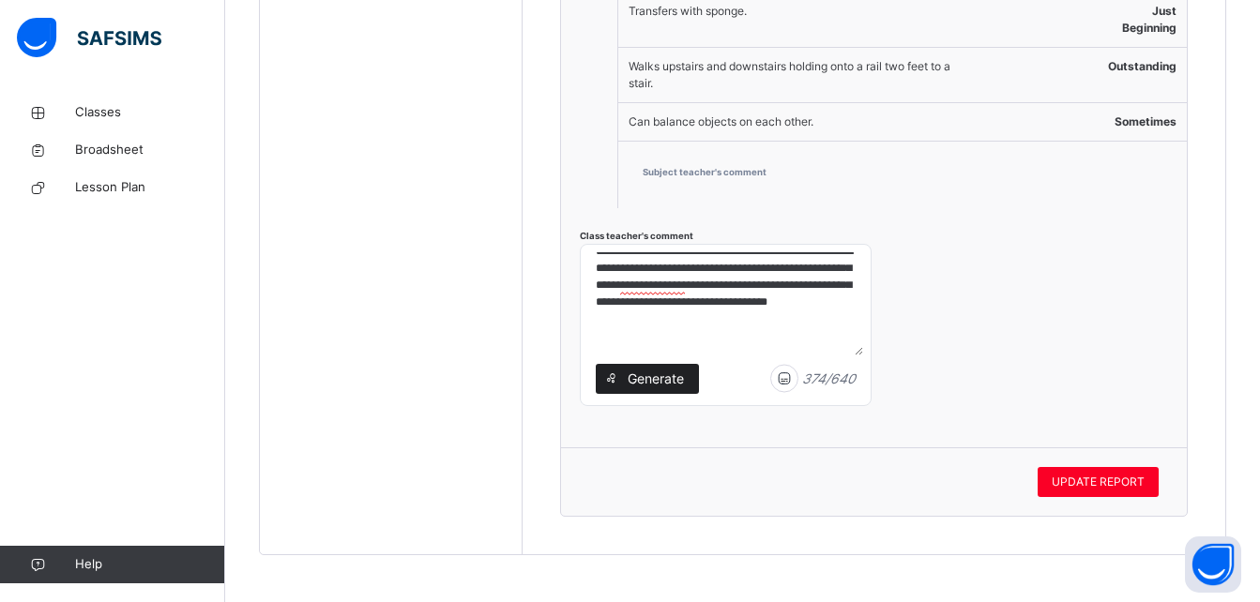
click at [660, 382] on span "Generate" at bounding box center [655, 379] width 59 height 20
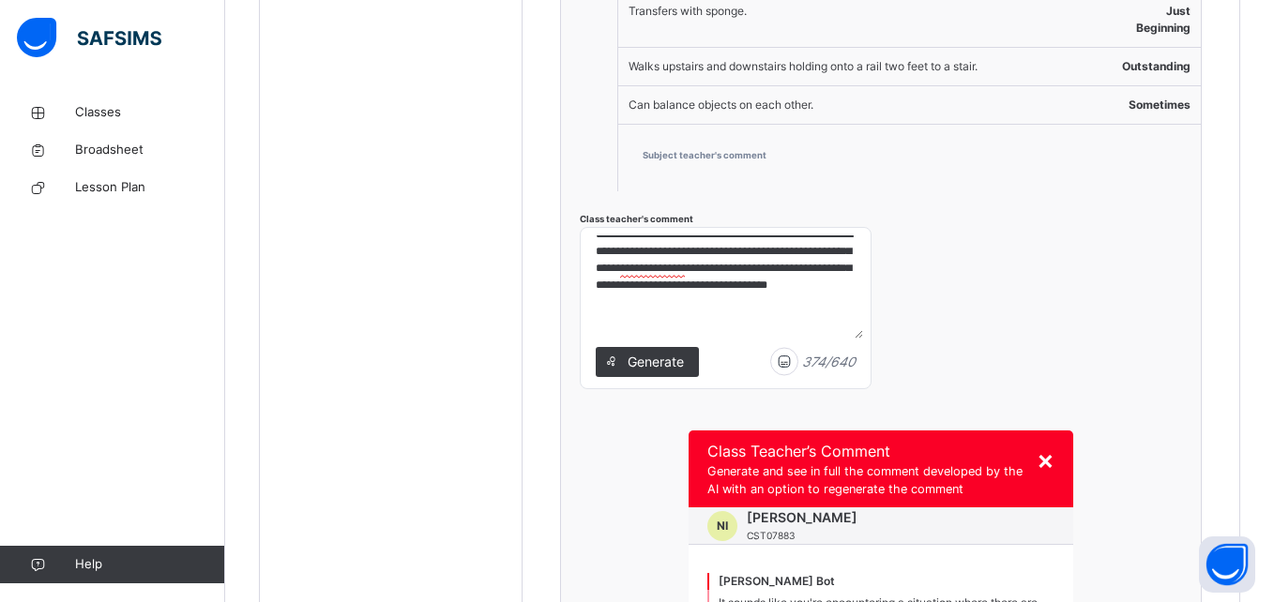
click at [1037, 444] on span "×" at bounding box center [1046, 460] width 18 height 32
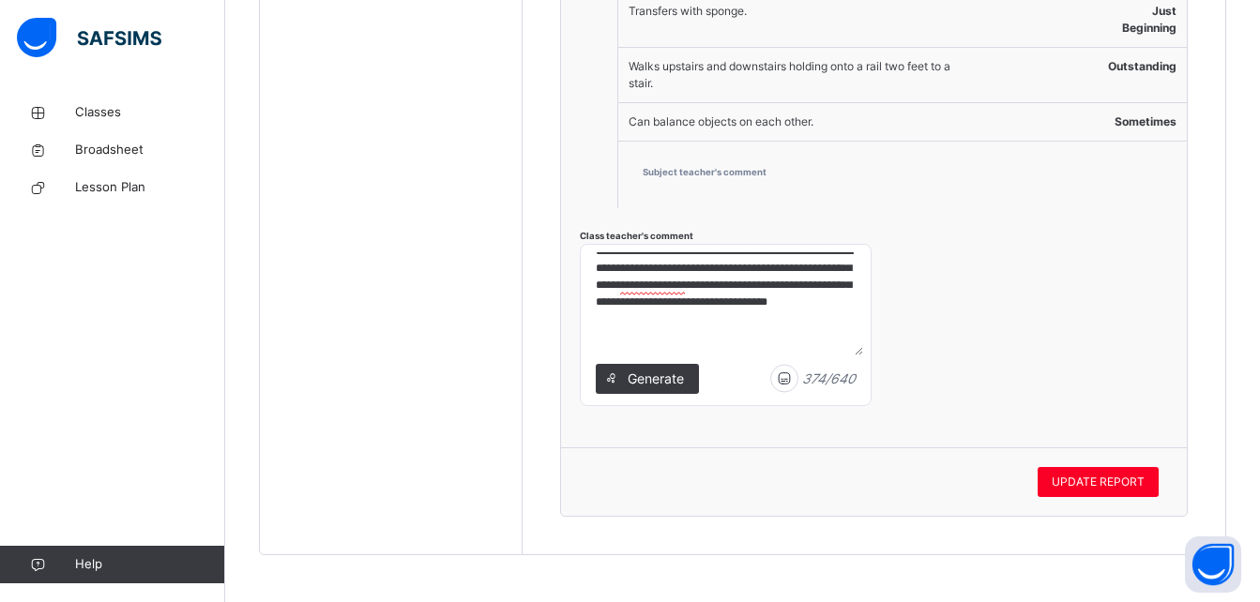
scroll to position [169, 0]
click at [1082, 478] on span "UPDATE REPORT" at bounding box center [1098, 482] width 93 height 17
click at [115, 147] on span "Broadsheet" at bounding box center [150, 150] width 150 height 19
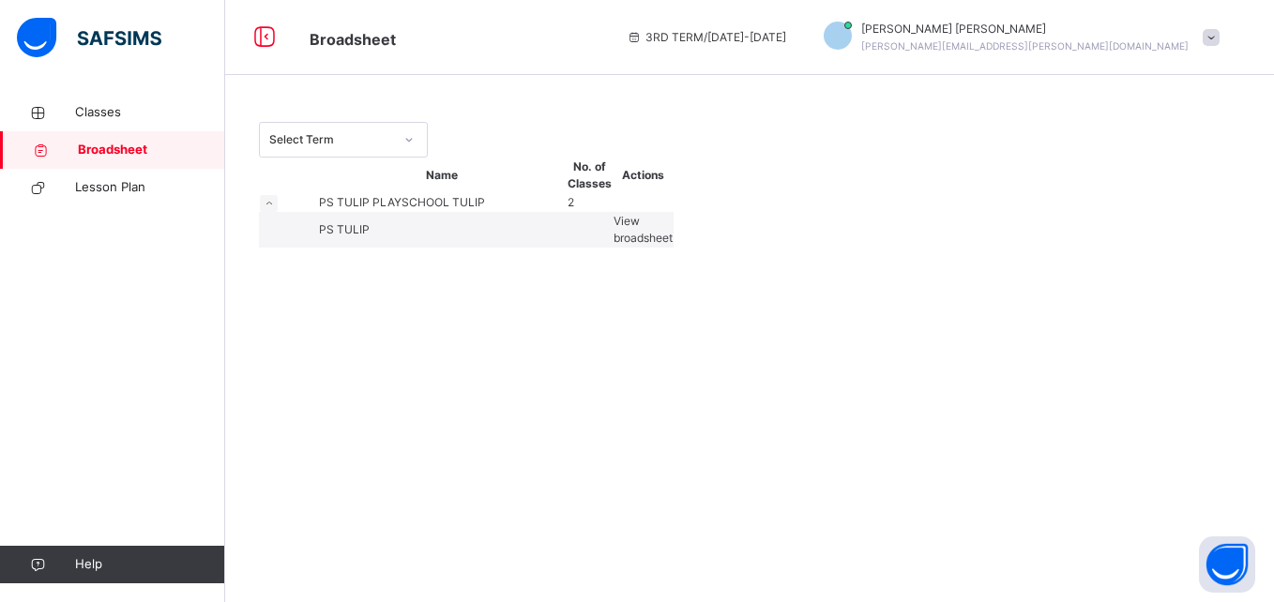
click at [673, 245] on span "View broadsheet" at bounding box center [643, 229] width 59 height 31
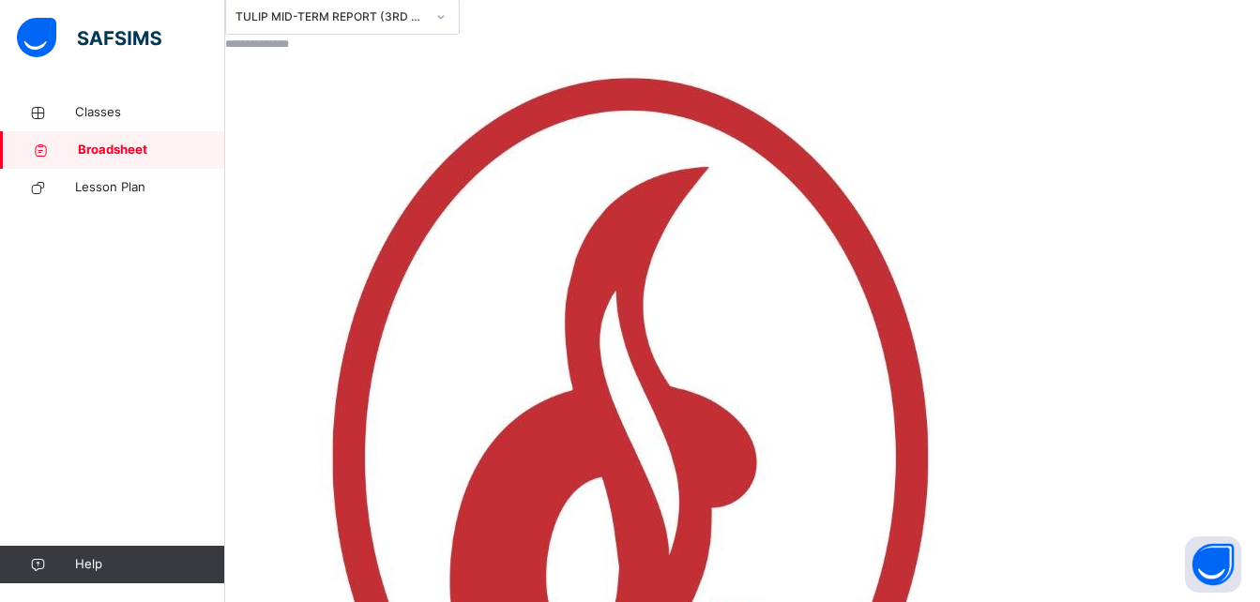
scroll to position [310, 0]
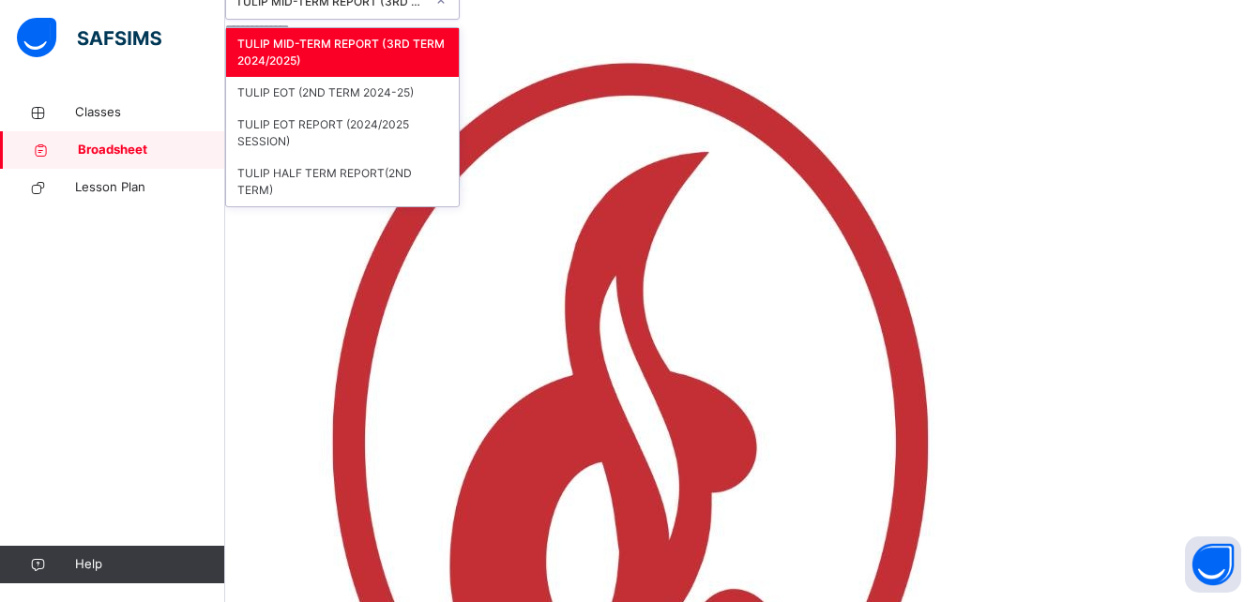
click at [370, 10] on div "TULIP MID-TERM REPORT (3RD TERM 2024/2025)" at bounding box center [330, 1] width 190 height 17
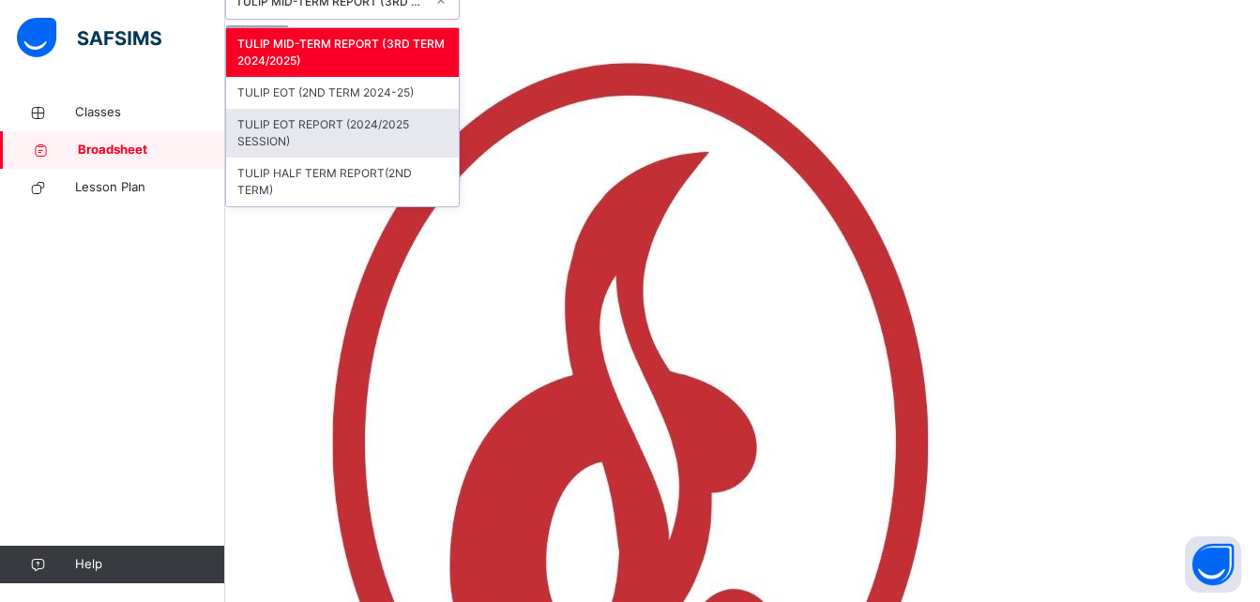
click at [378, 158] on div "TULIP EOT REPORT (2024/2025 SESSION)" at bounding box center [342, 133] width 233 height 49
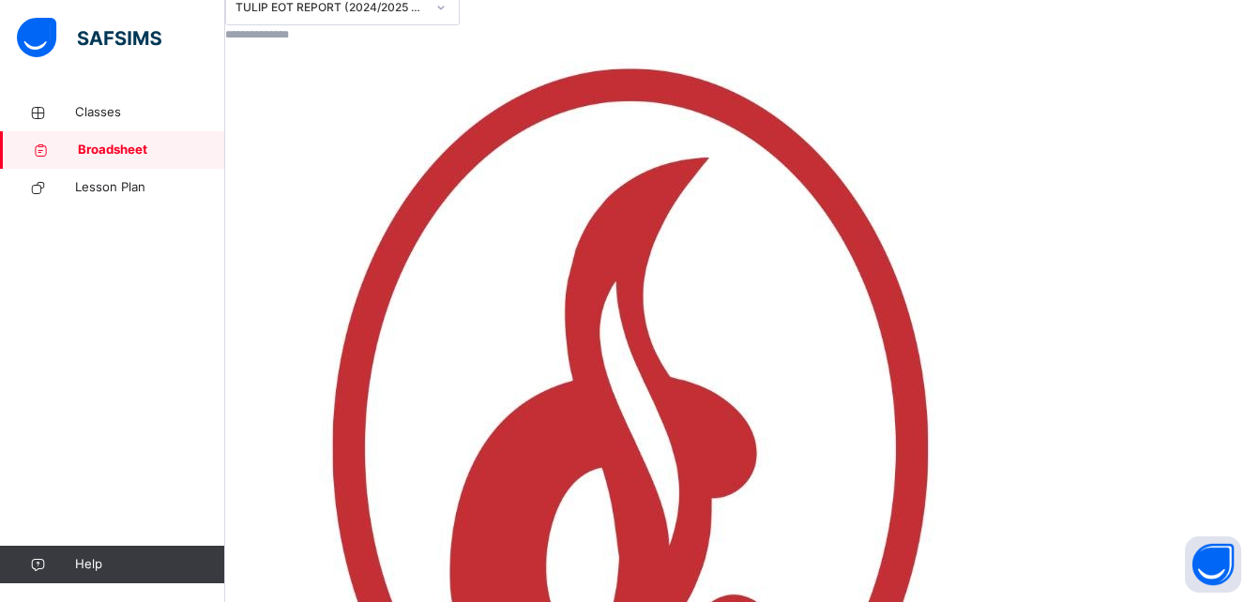
scroll to position [385, 0]
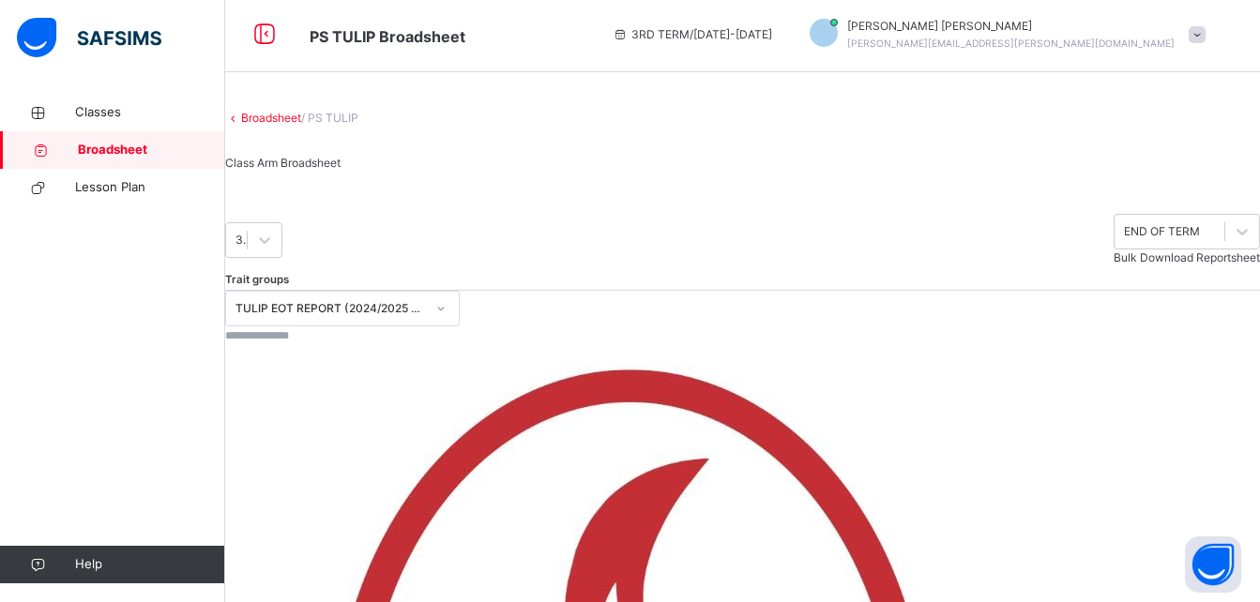
scroll to position [0, 0]
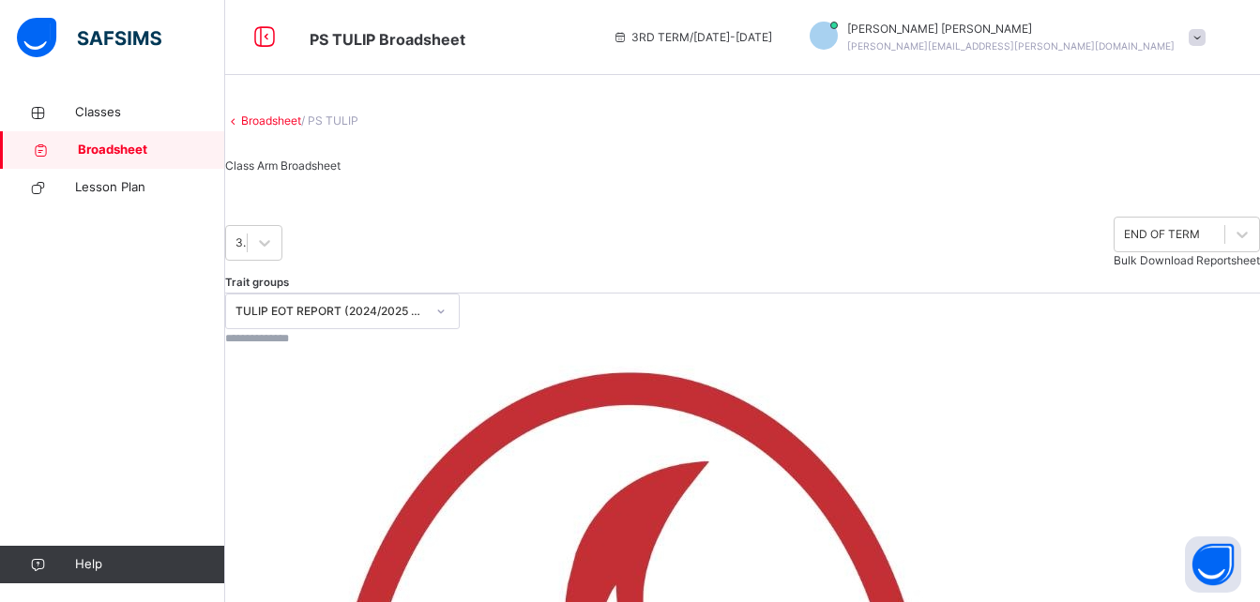
click at [1215, 47] on div "[PERSON_NAME] [PERSON_NAME][EMAIL_ADDRESS][PERSON_NAME][DOMAIN_NAME]" at bounding box center [1003, 38] width 424 height 34
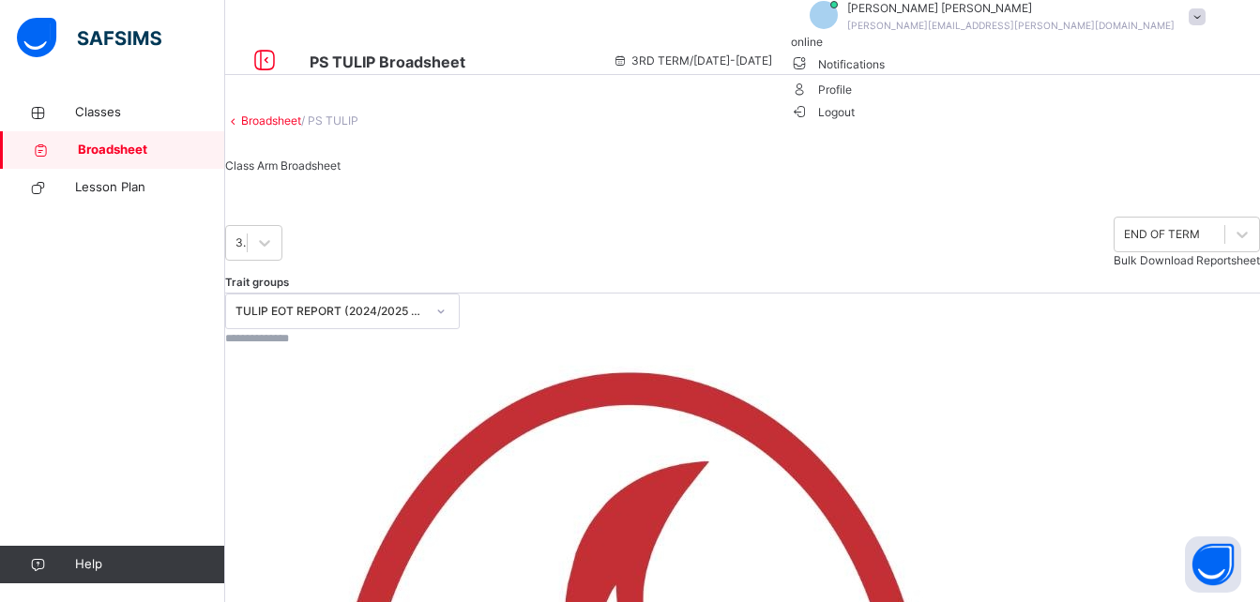
click at [856, 122] on span "Logout" at bounding box center [823, 112] width 65 height 20
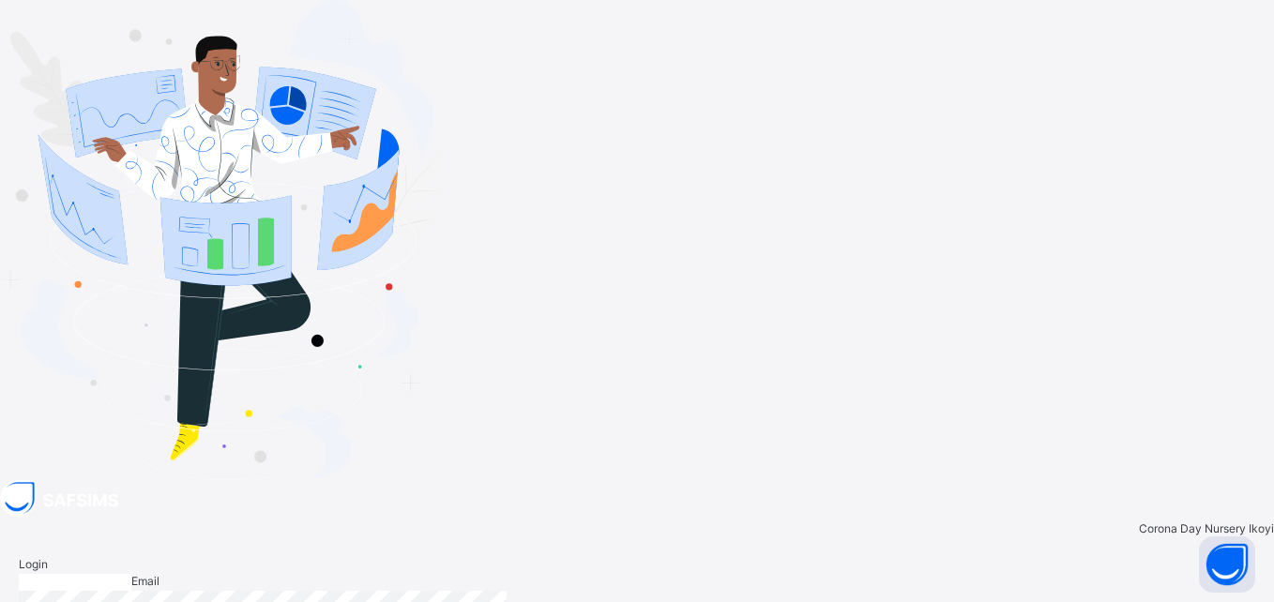
type input "**********"
click at [131, 574] on input "**********" at bounding box center [75, 582] width 113 height 17
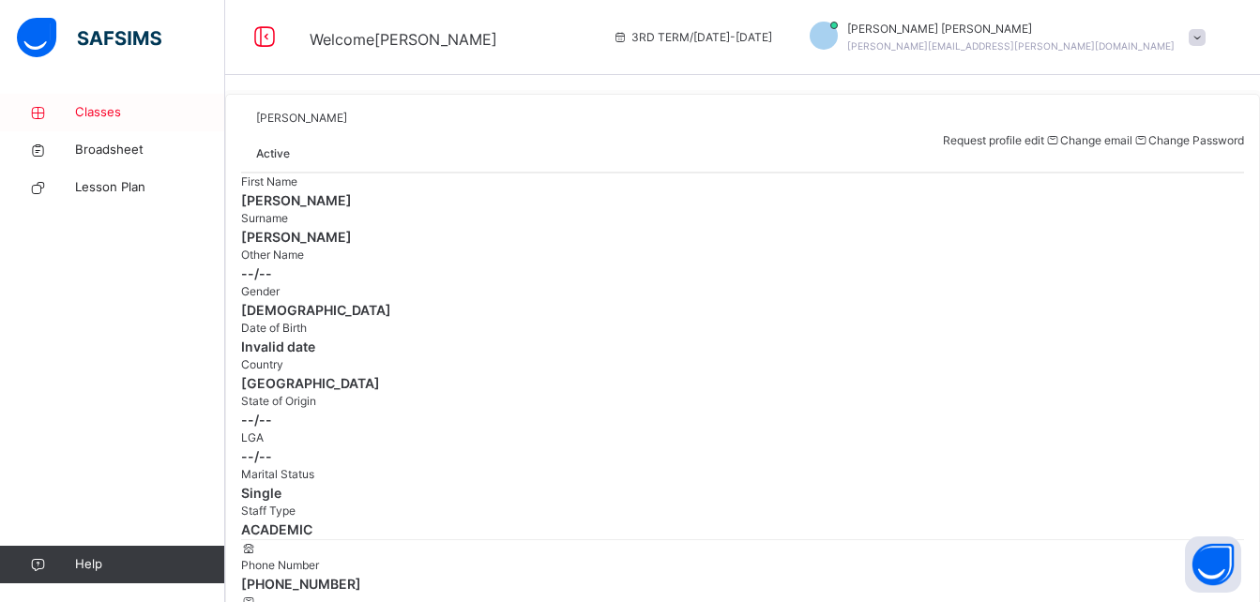
click at [94, 108] on span "Classes" at bounding box center [150, 112] width 150 height 19
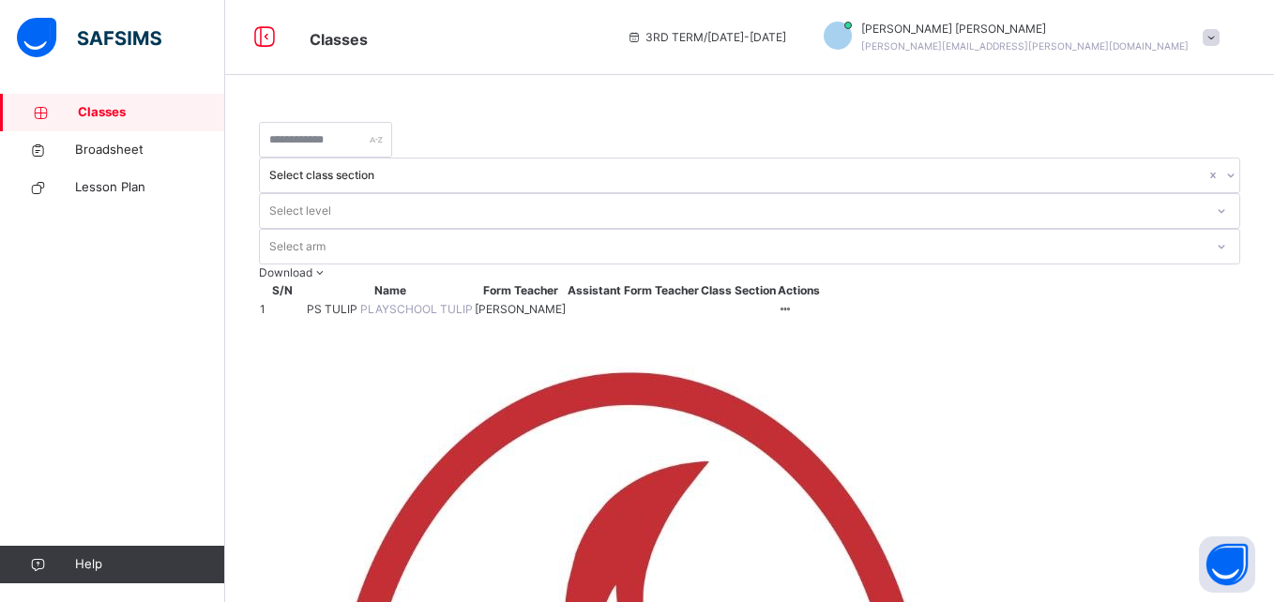
click at [360, 302] on span "PS TULIP" at bounding box center [333, 309] width 53 height 14
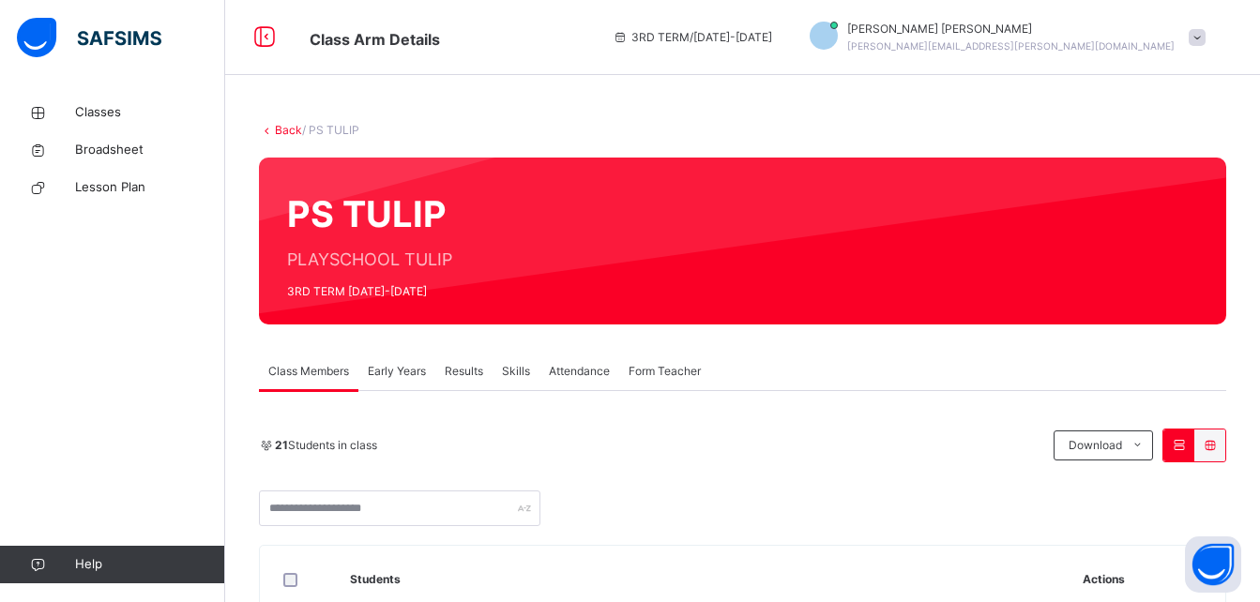
click at [460, 369] on span "Results" at bounding box center [464, 371] width 38 height 17
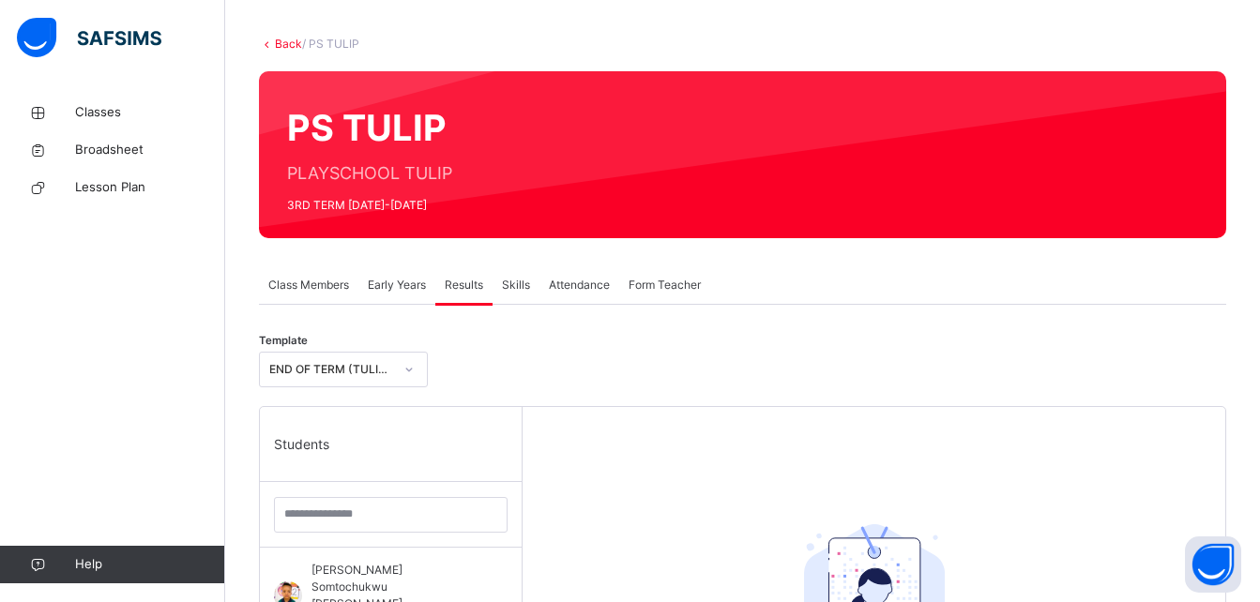
scroll to position [117, 0]
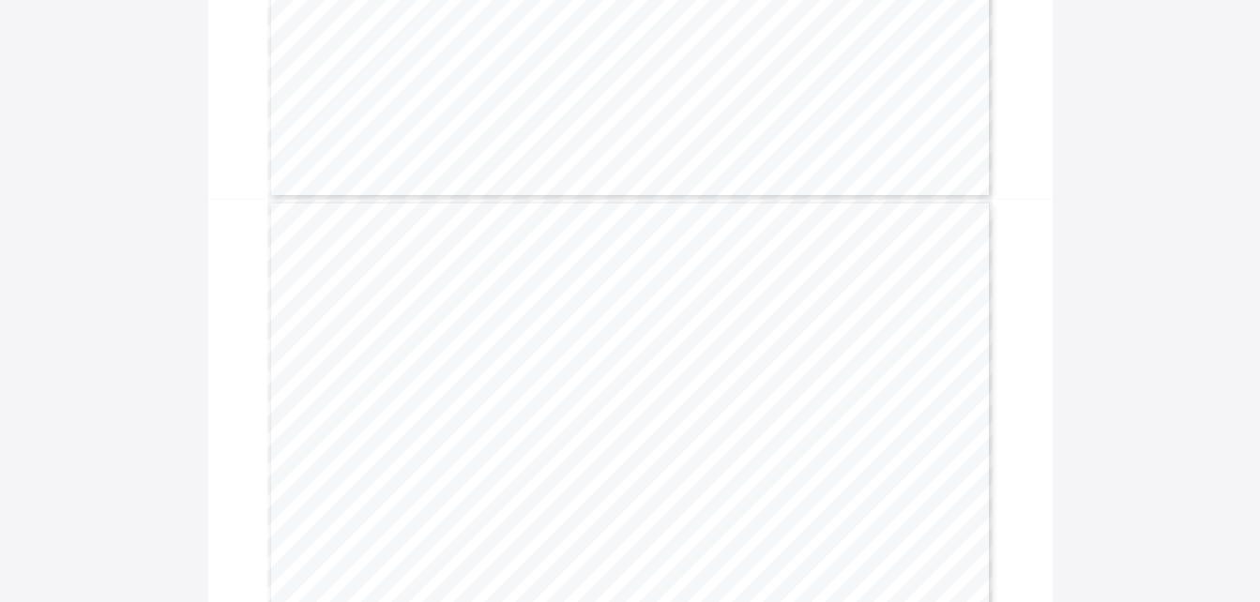
scroll to position [2019, 0]
